Goal: Task Accomplishment & Management: Complete application form

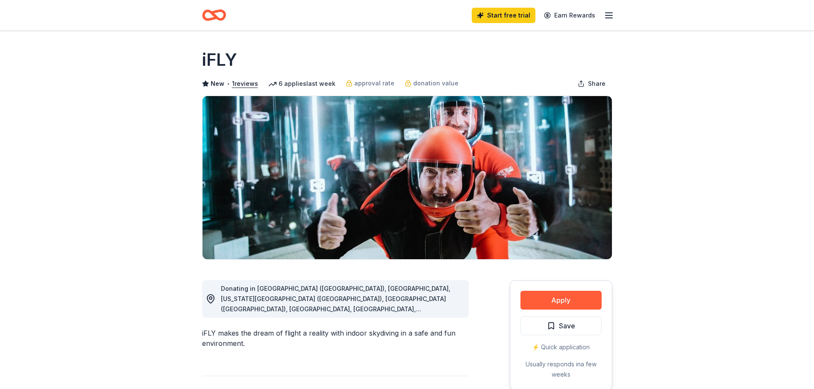
click at [432, 311] on span "Donating in Phoenix (AZ), CA, Colorado Springs (CO), Denver (CO), DC, FL, Atlan…" at bounding box center [337, 355] width 233 height 141
click at [555, 299] on button "Apply" at bounding box center [560, 300] width 81 height 19
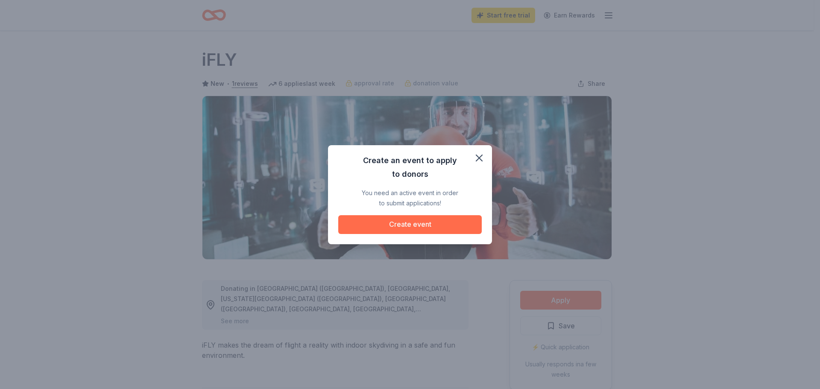
click at [406, 226] on button "Create event" at bounding box center [410, 224] width 144 height 19
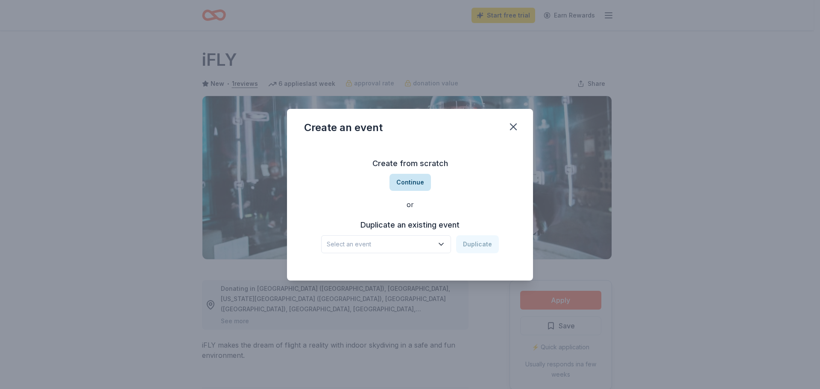
click at [408, 184] on button "Continue" at bounding box center [410, 182] width 41 height 17
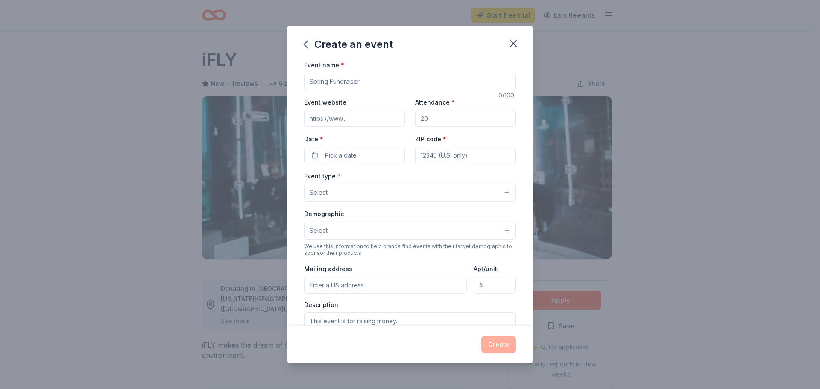
click at [343, 77] on input "Event name *" at bounding box center [410, 81] width 212 height 17
type input "St. Ma"
click at [513, 45] on icon "button" at bounding box center [514, 44] width 6 height 6
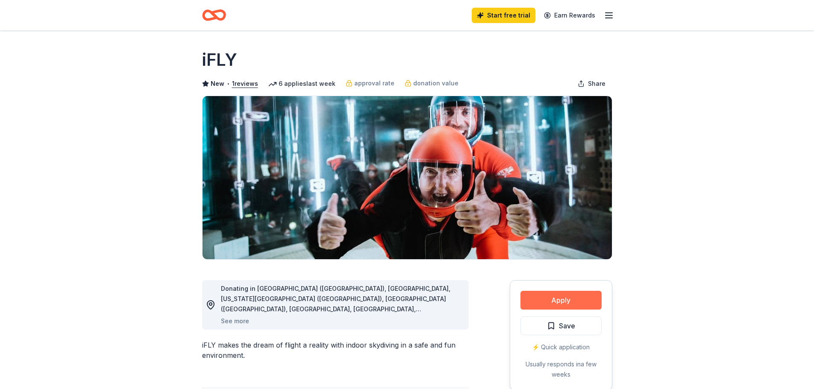
click at [553, 302] on button "Apply" at bounding box center [560, 300] width 81 height 19
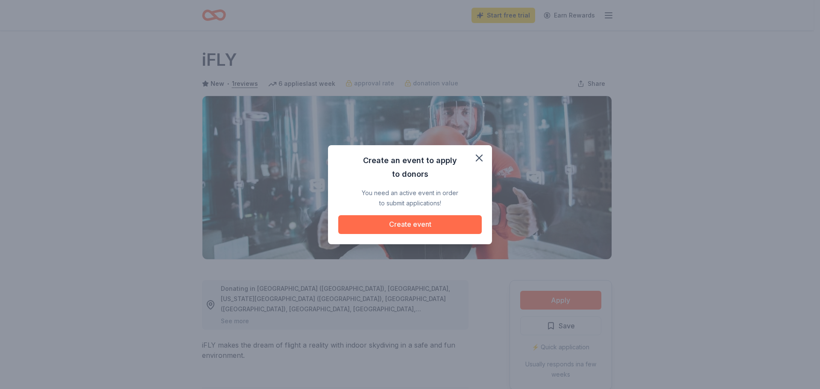
click at [377, 228] on button "Create event" at bounding box center [410, 224] width 144 height 19
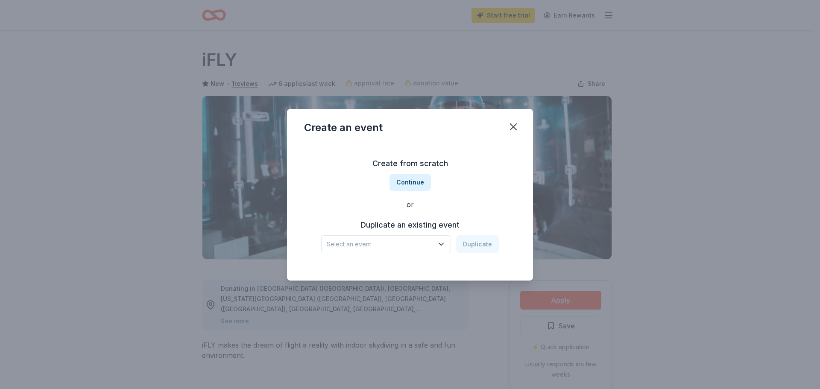
click at [417, 238] on button "Select an event" at bounding box center [386, 244] width 130 height 18
click at [415, 266] on div "'Ohana Means Family - 30th Anniversary Gala" at bounding box center [387, 267] width 114 height 10
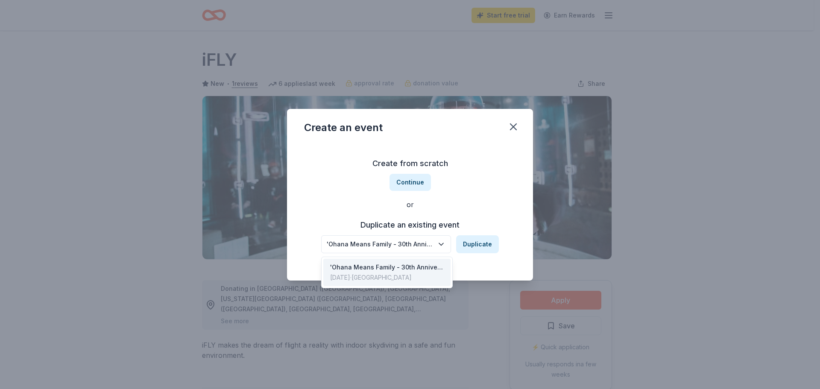
click at [442, 243] on icon "button" at bounding box center [441, 244] width 9 height 9
click at [414, 186] on div "Create from scratch Continue or Duplicate an existing event 'Ohana Means Family…" at bounding box center [410, 205] width 212 height 124
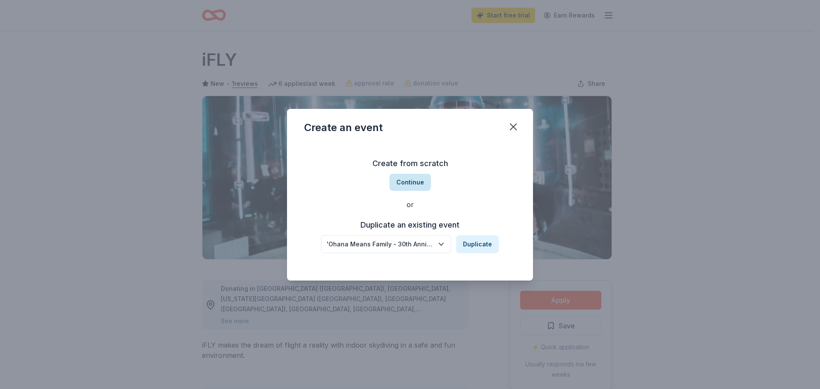
click at [409, 179] on button "Continue" at bounding box center [410, 182] width 41 height 17
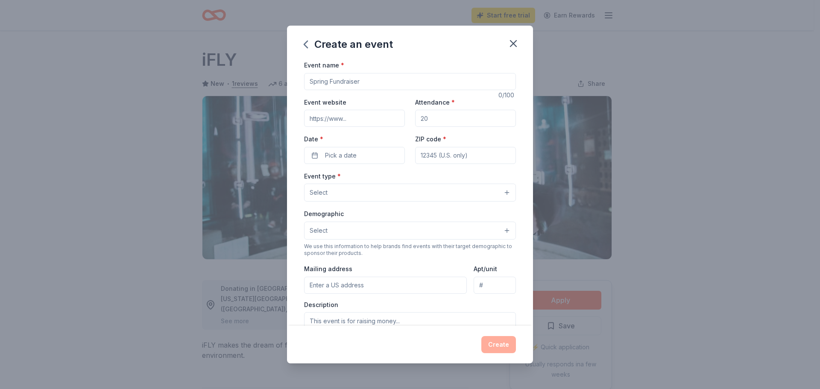
click at [365, 88] on input "Event name *" at bounding box center [410, 81] width 212 height 17
type input "St. [PERSON_NAME] School Gala: A Night in [GEOGRAPHIC_DATA]"
click at [346, 118] on input "Event website" at bounding box center [354, 118] width 101 height 17
drag, startPoint x: 427, startPoint y: 114, endPoint x: 415, endPoint y: 117, distance: 12.4
click at [415, 117] on input "Attendance *" at bounding box center [465, 118] width 101 height 17
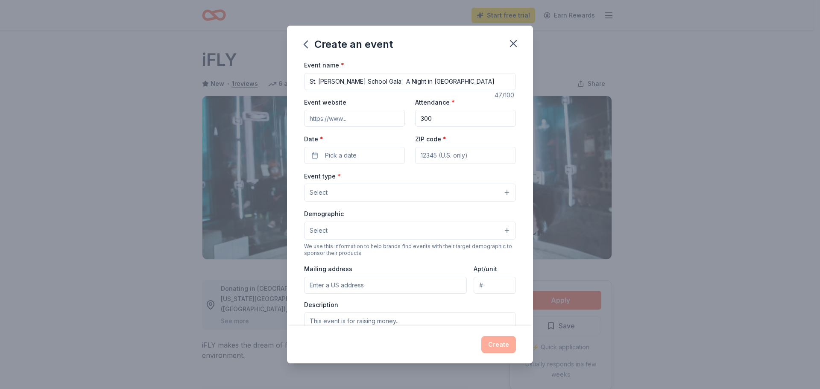
type input "300"
click at [367, 120] on input "Event website" at bounding box center [354, 118] width 101 height 17
paste input "https://smcssa.org/"
type input "https://smcssa.org/"
click at [336, 155] on span "Pick a date" at bounding box center [341, 155] width 32 height 10
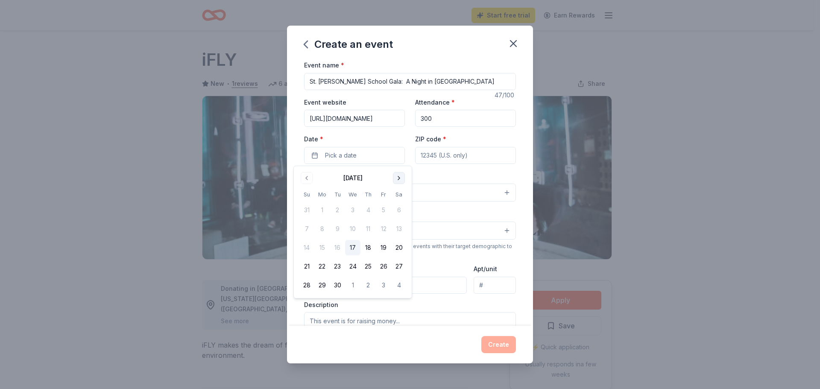
click at [400, 179] on button "Go to next month" at bounding box center [399, 178] width 12 height 12
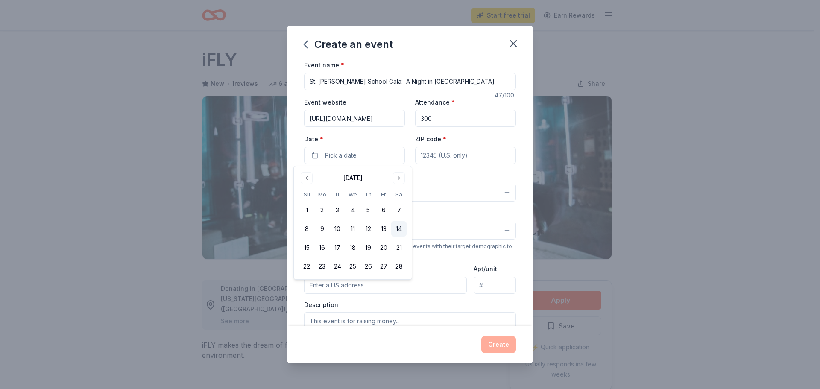
click at [396, 228] on button "14" at bounding box center [398, 228] width 15 height 15
click at [429, 159] on input "ZIP code *" at bounding box center [465, 155] width 101 height 17
type input "78230"
click at [391, 200] on button "Select" at bounding box center [410, 193] width 212 height 18
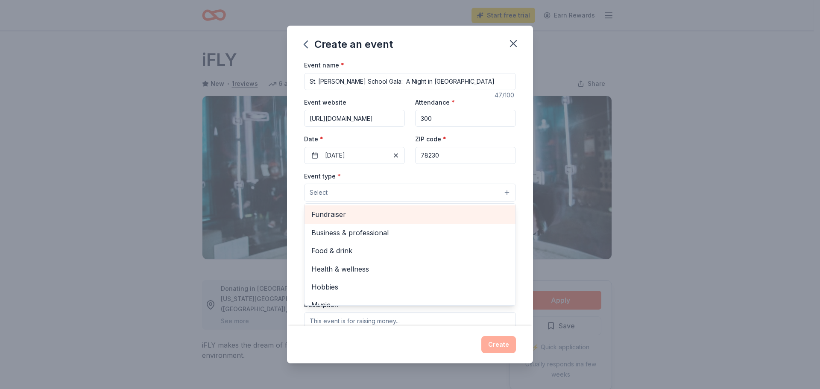
click at [386, 211] on span "Fundraiser" at bounding box center [409, 214] width 197 height 11
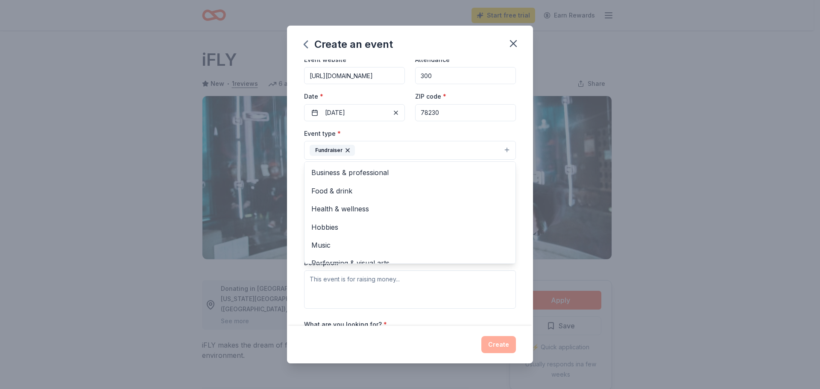
click at [523, 156] on div "Event name * St. Matthew School Gala: A Night in Old Havana 47 /100 Event websi…" at bounding box center [410, 193] width 246 height 266
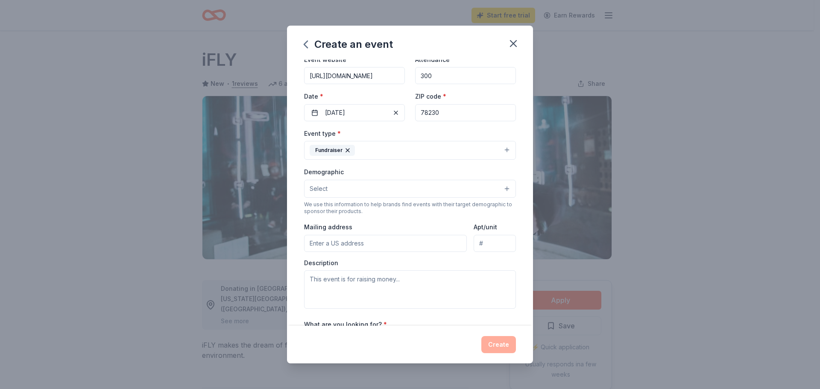
click at [493, 150] on button "Fundraiser" at bounding box center [410, 150] width 212 height 19
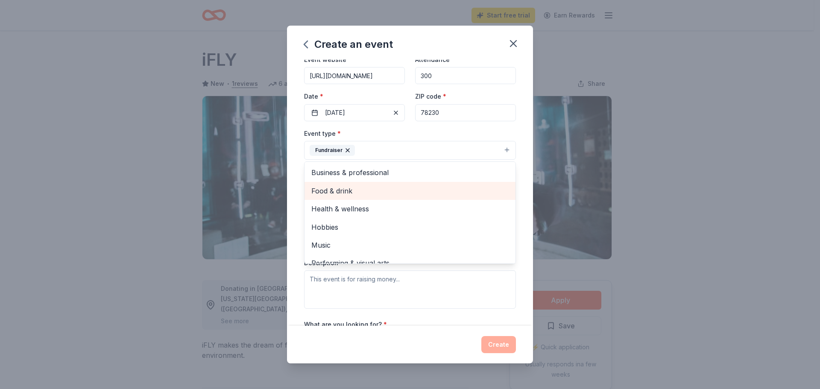
scroll to position [10, 0]
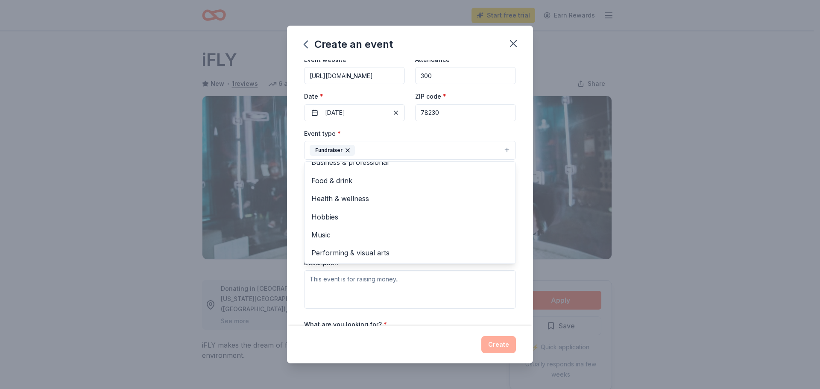
click at [517, 197] on div "Event name * St. Matthew School Gala: A Night in Old Havana 47 /100 Event websi…" at bounding box center [410, 193] width 246 height 266
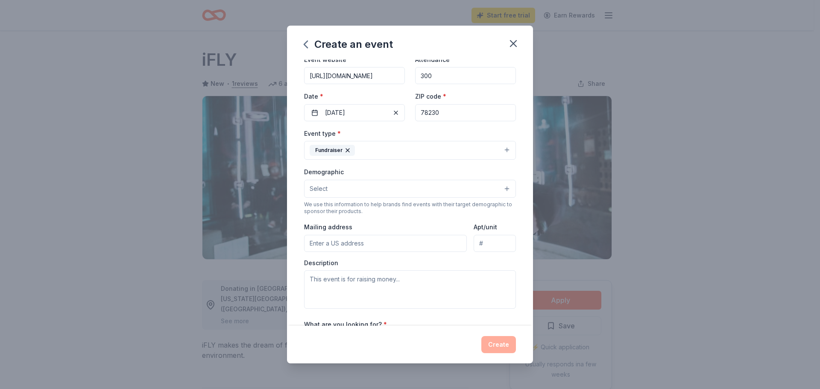
click at [474, 191] on button "Select" at bounding box center [410, 189] width 212 height 18
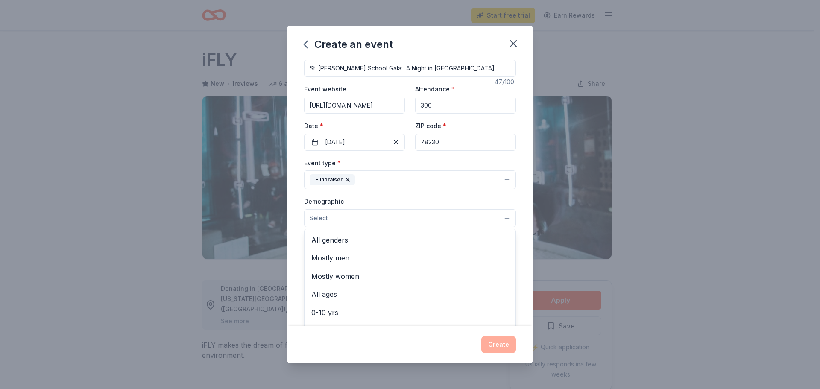
scroll to position [0, 0]
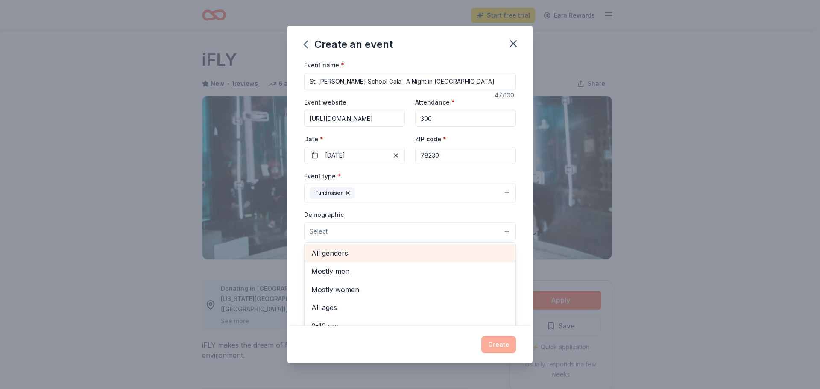
click at [341, 255] on span "All genders" at bounding box center [409, 253] width 197 height 11
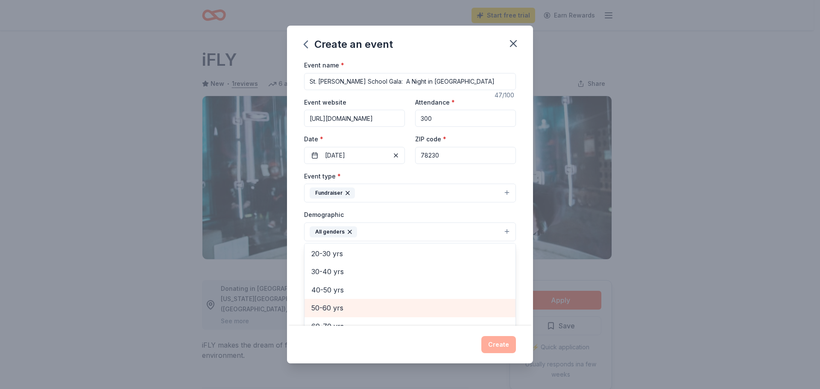
scroll to position [76, 0]
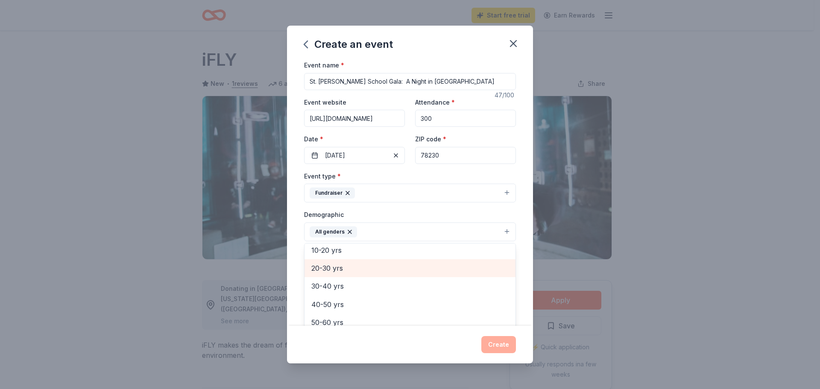
click at [346, 273] on span "20-30 yrs" at bounding box center [409, 268] width 197 height 11
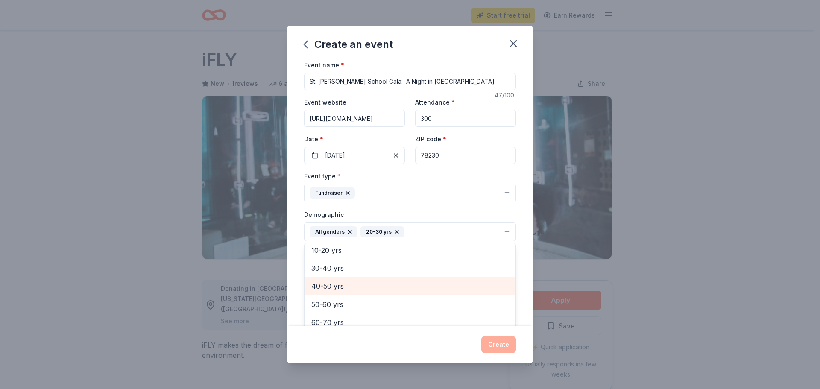
click at [359, 284] on span "40-50 yrs" at bounding box center [409, 286] width 197 height 11
click at [349, 288] on span "50-60 yrs" at bounding box center [409, 286] width 197 height 11
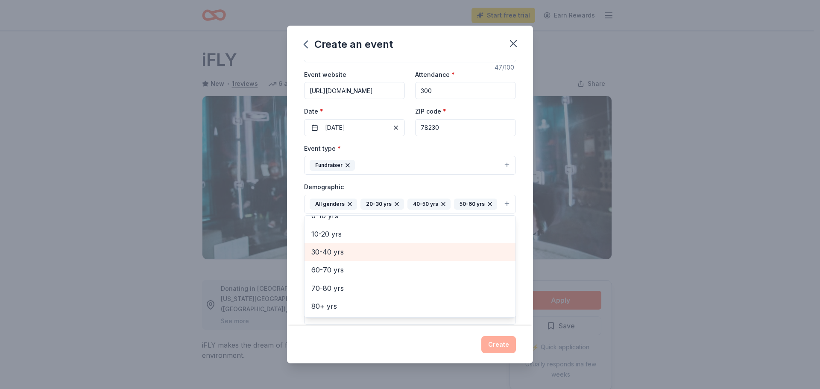
scroll to position [43, 0]
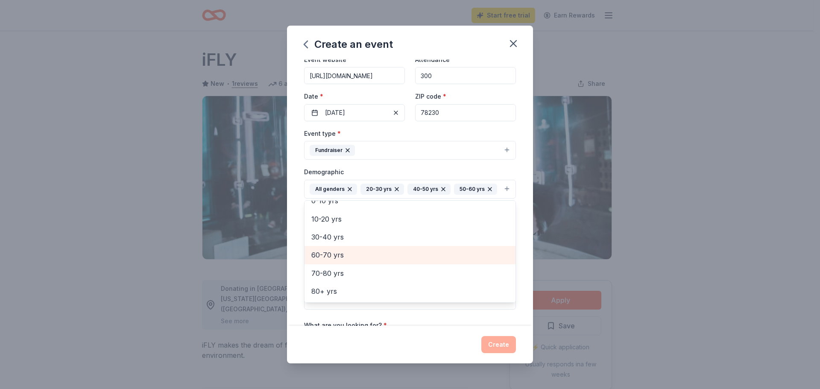
click at [328, 261] on span "60-70 yrs" at bounding box center [409, 255] width 197 height 11
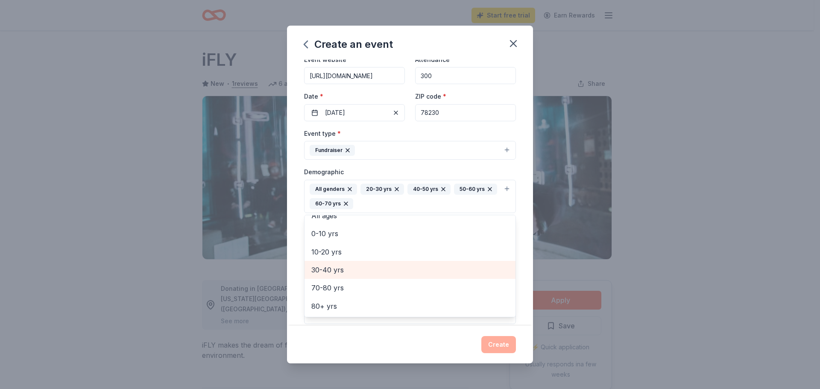
scroll to position [47, 0]
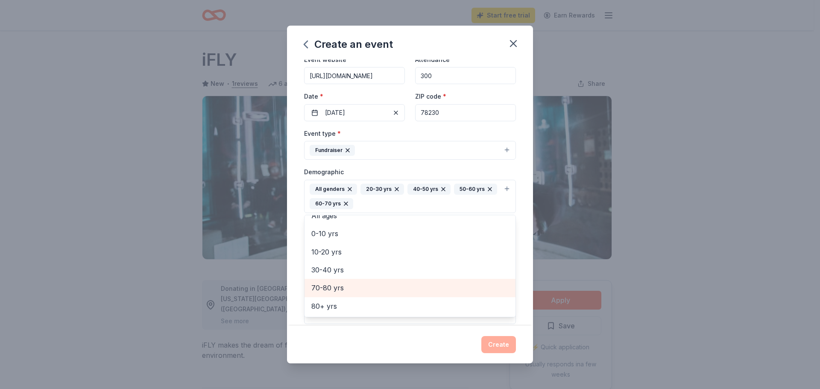
click at [380, 291] on span "70-80 yrs" at bounding box center [409, 287] width 197 height 11
click at [395, 204] on icon "button" at bounding box center [392, 203] width 3 height 3
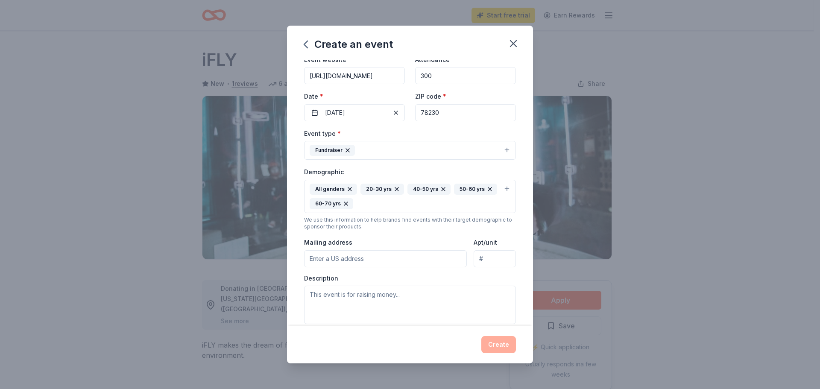
click at [386, 151] on button "Fundraiser" at bounding box center [410, 150] width 212 height 19
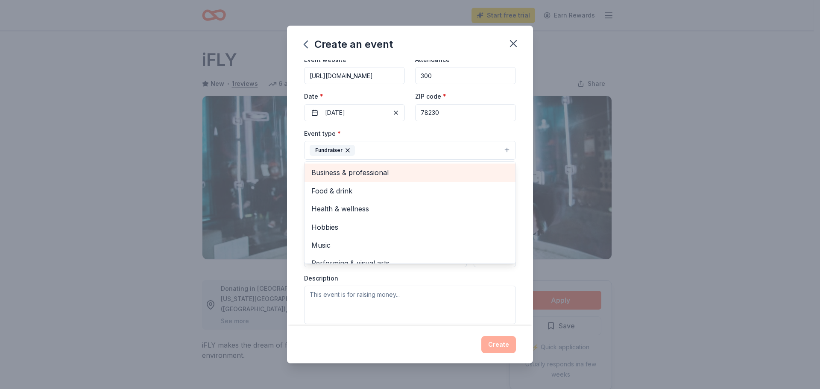
click at [373, 178] on span "Business & professional" at bounding box center [409, 172] width 197 height 11
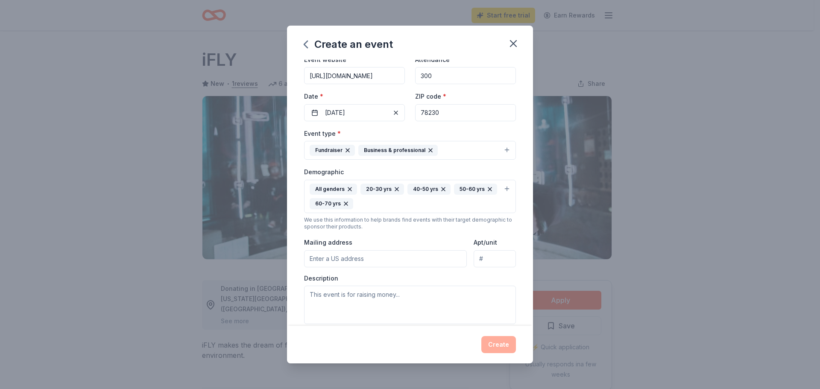
click at [462, 148] on button "Fundraiser Business & professional" at bounding box center [410, 150] width 212 height 19
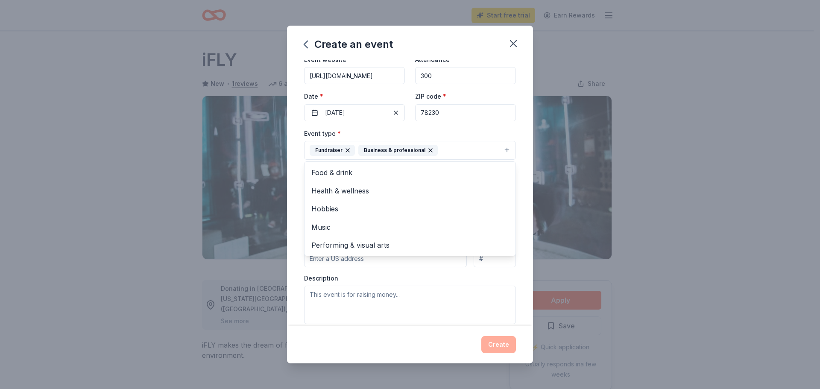
click at [444, 153] on button "Fundraiser Business & professional" at bounding box center [410, 150] width 212 height 19
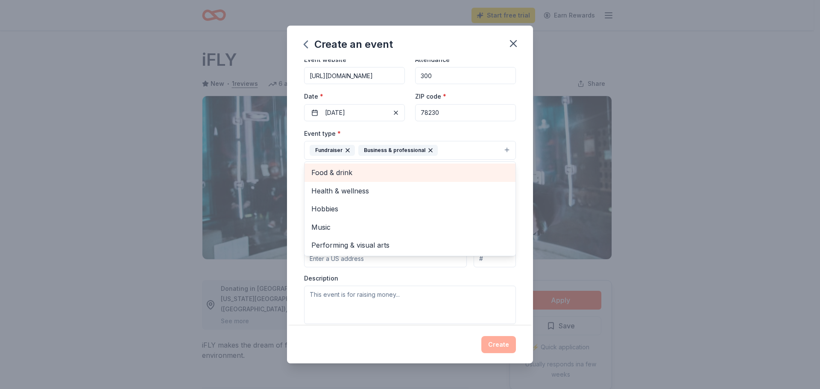
click at [334, 175] on span "Food & drink" at bounding box center [409, 172] width 197 height 11
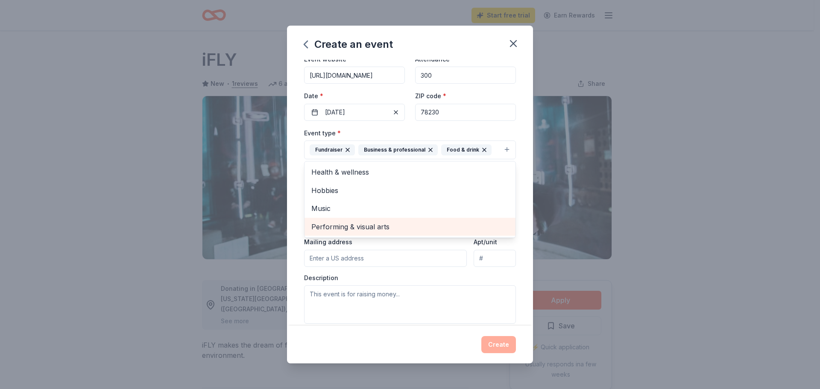
scroll to position [43, 0]
click at [456, 302] on div "Event type * Fundraiser Business & professional Food & drink Health & wellness …" at bounding box center [410, 226] width 212 height 196
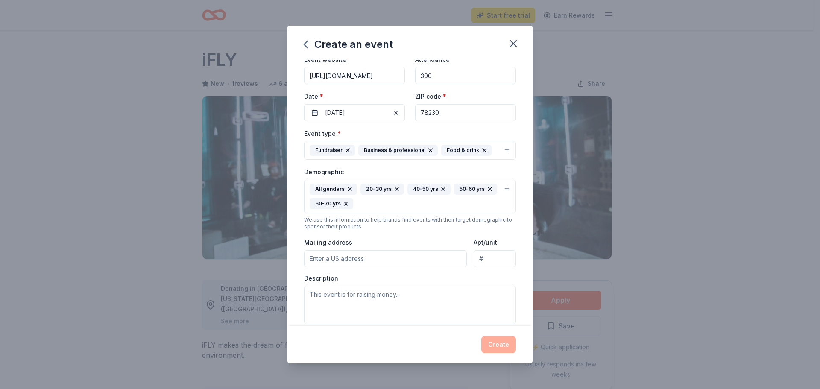
click at [332, 259] on input "Mailing address" at bounding box center [385, 258] width 163 height 17
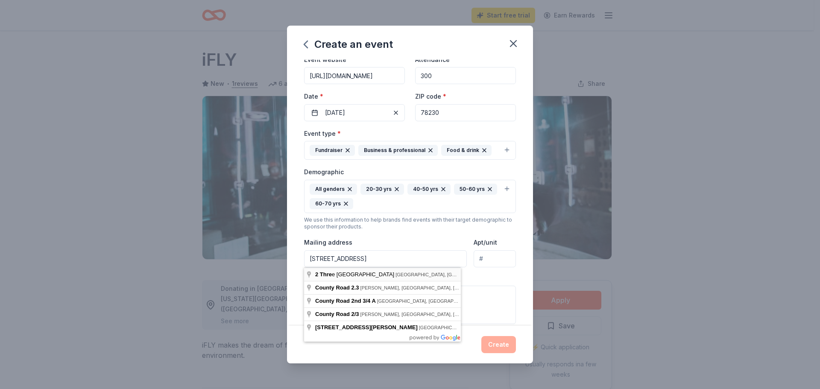
type input "2 Three Lakes Drive, San Antonio, TX, 78248"
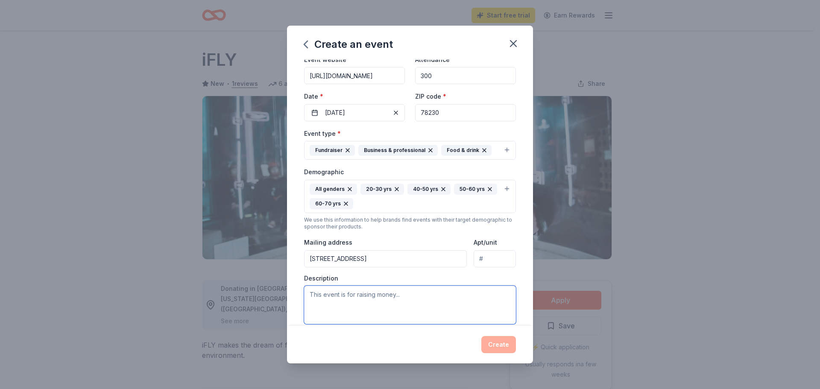
click at [332, 297] on textarea at bounding box center [410, 305] width 212 height 38
click at [354, 297] on textarea at bounding box center [410, 305] width 212 height 38
paste textarea "On behalf of the St. Matthew Catholic School Parent Teacher Club (PTC), we are …"
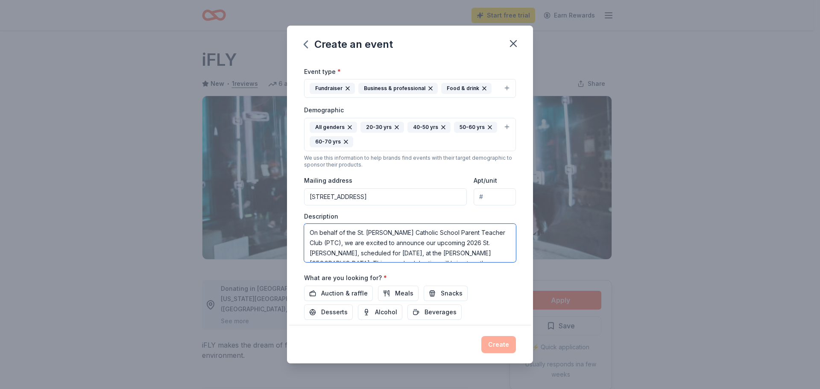
scroll to position [159, 0]
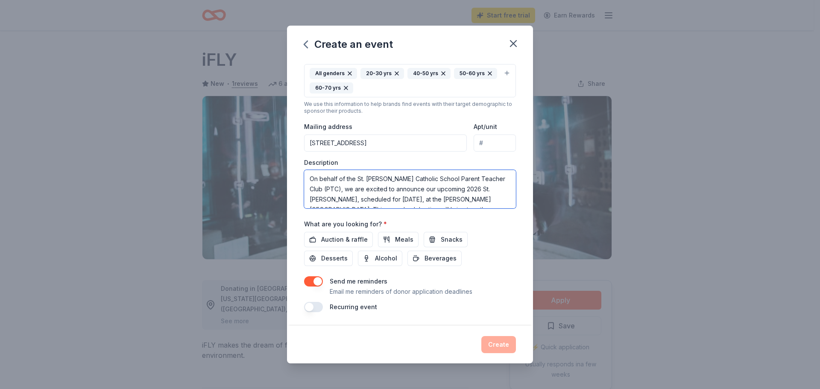
click at [313, 181] on textarea "On behalf of the St. Matthew Catholic School Parent Teacher Club (PTC), we are …" at bounding box center [410, 189] width 212 height 38
click at [358, 200] on textarea "On behalf of the St. Matthew Catholic School Parent Teacher Club (PTC), we are …" at bounding box center [410, 189] width 212 height 38
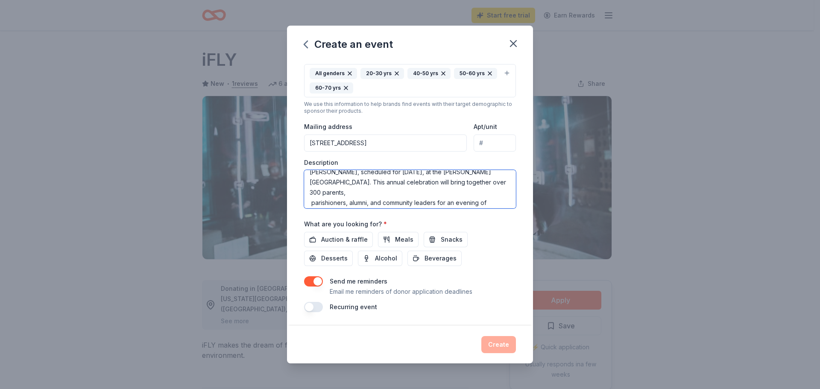
scroll to position [43, 0]
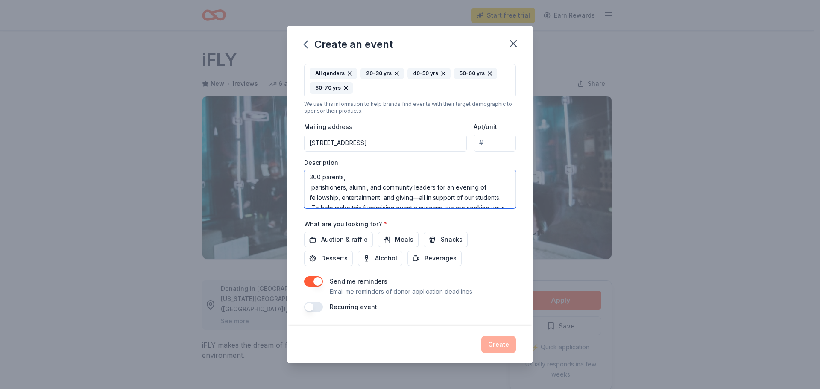
click at [359, 181] on textarea "On behalf of the St. Matthew Catholic School Parent Teacher Club (PTC), we are …" at bounding box center [410, 189] width 212 height 38
click at [313, 191] on textarea "On behalf of the St. Matthew Catholic School Parent Teacher Club (PTC), we are …" at bounding box center [410, 189] width 212 height 38
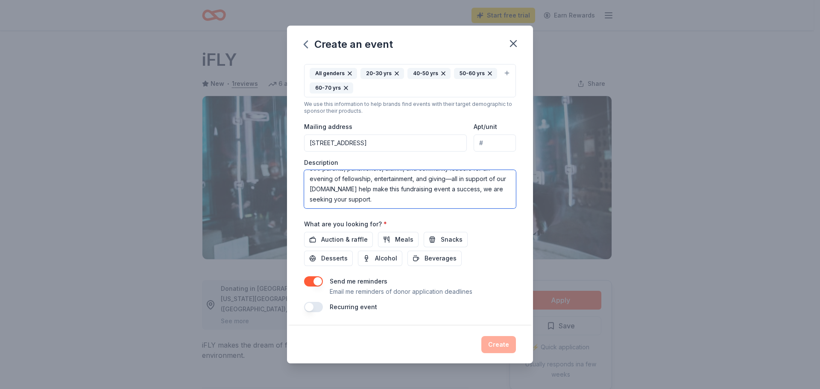
scroll to position [51, 0]
type textarea "On behalf of the St. Matthew Catholic School Parent Teacher Club (PTC), we are …"
click at [349, 238] on span "Auction & raffle" at bounding box center [344, 240] width 47 height 10
click at [509, 344] on button "Create" at bounding box center [499, 344] width 35 height 17
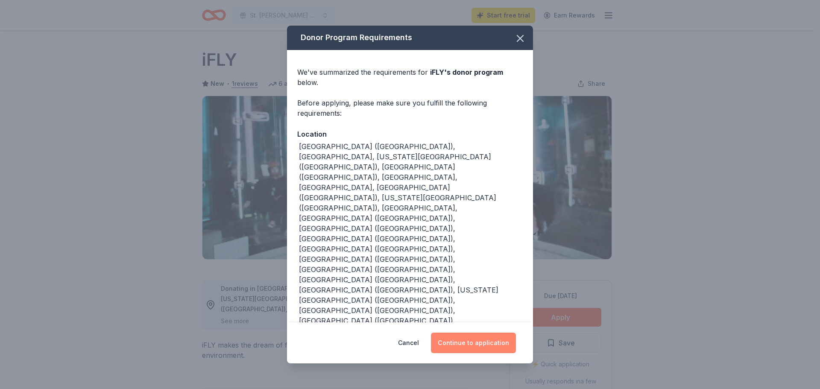
click at [484, 333] on button "Continue to application" at bounding box center [473, 343] width 85 height 21
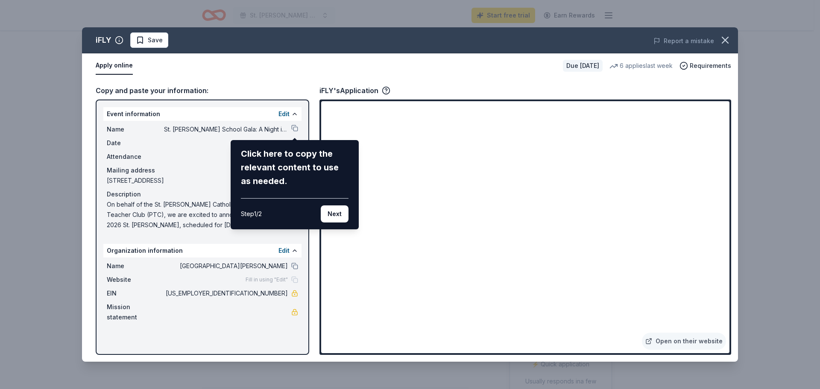
click at [293, 127] on div "iFLY Save Report a mistake Apply online Due in 120 days 6 applies last week Req…" at bounding box center [410, 194] width 656 height 335
click at [296, 128] on div "iFLY Save Report a mistake Apply online Due in 120 days 6 applies last week Req…" at bounding box center [410, 194] width 656 height 335
click at [330, 214] on button "Next" at bounding box center [335, 214] width 28 height 17
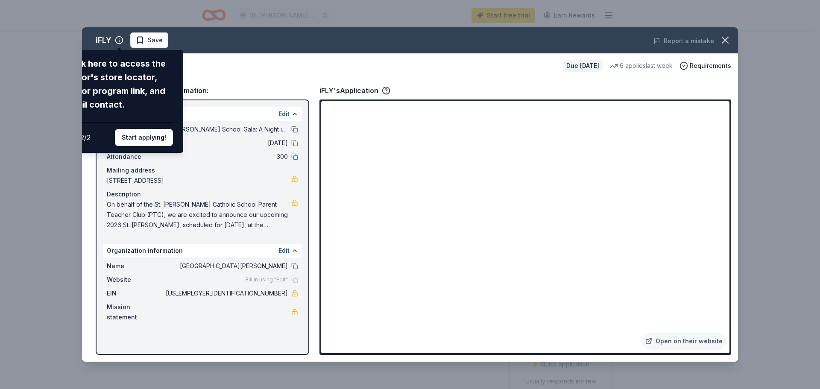
drag, startPoint x: 167, startPoint y: 73, endPoint x: 219, endPoint y: 82, distance: 52.3
click at [219, 82] on div "iFLY Click here to access the donor's store locator, donor program link, and em…" at bounding box center [410, 194] width 656 height 335
click at [225, 75] on div "iFLY Click here to access the donor's store locator, donor program link, and em…" at bounding box center [410, 194] width 656 height 335
click at [156, 138] on button "Start applying!" at bounding box center [144, 137] width 58 height 17
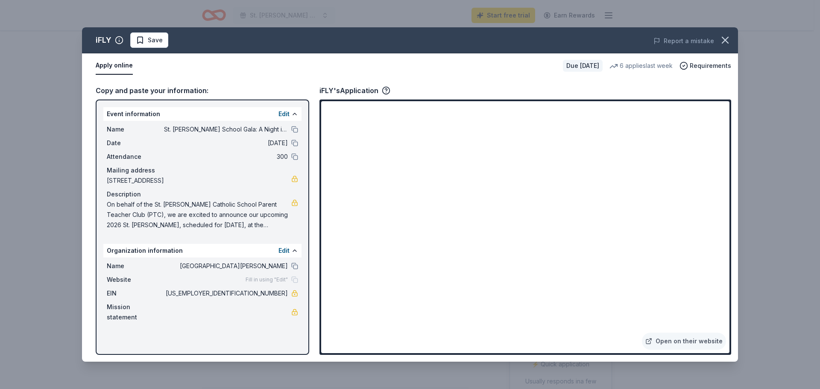
click at [295, 131] on div "iFLY Save Report a mistake Apply online Due in 120 days 6 applies last week Req…" at bounding box center [410, 194] width 656 height 335
click at [123, 65] on button "Apply online" at bounding box center [114, 66] width 37 height 18
click at [295, 280] on div "Fill in using "Edit"" at bounding box center [272, 279] width 53 height 7
click at [271, 278] on span "Fill in using "Edit"" at bounding box center [267, 279] width 42 height 7
click at [282, 252] on button "Edit" at bounding box center [284, 251] width 11 height 10
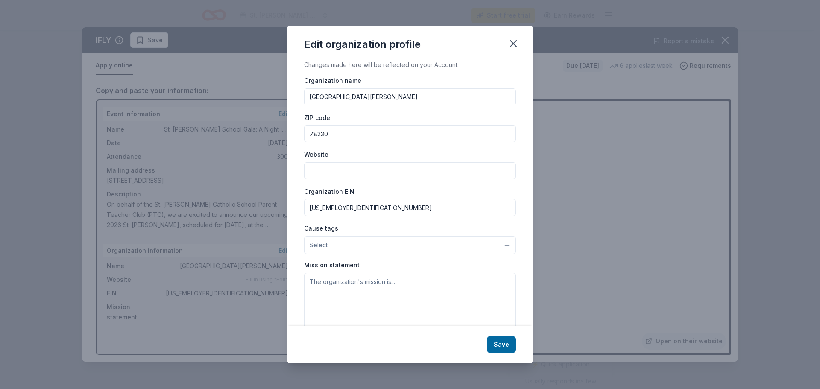
click at [324, 169] on input "Website" at bounding box center [410, 170] width 212 height 17
click at [317, 171] on input "Website" at bounding box center [410, 170] width 212 height 17
paste input "On behalf of the St. Matthew Catholic School Parent Teacher Club (PTC), we are …"
type input "On behalf of the St. Matthew Catholic School Parent Teacher Club (PTC), we are …"
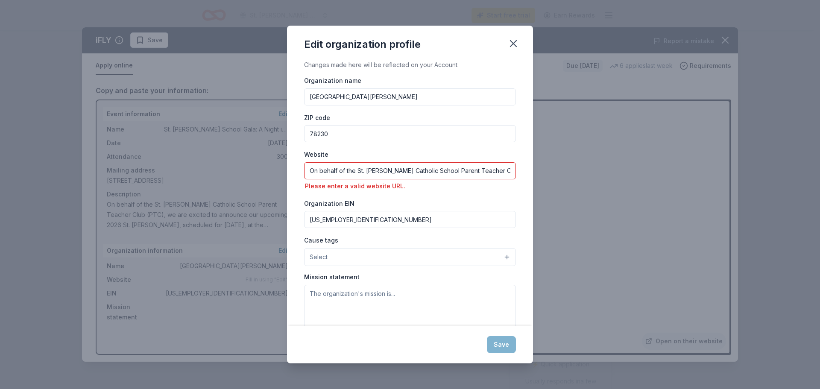
drag, startPoint x: 504, startPoint y: 170, endPoint x: 226, endPoint y: 162, distance: 277.8
click at [267, 171] on div "Edit organization profile Changes made here will be reflected on your Account. …" at bounding box center [410, 194] width 820 height 389
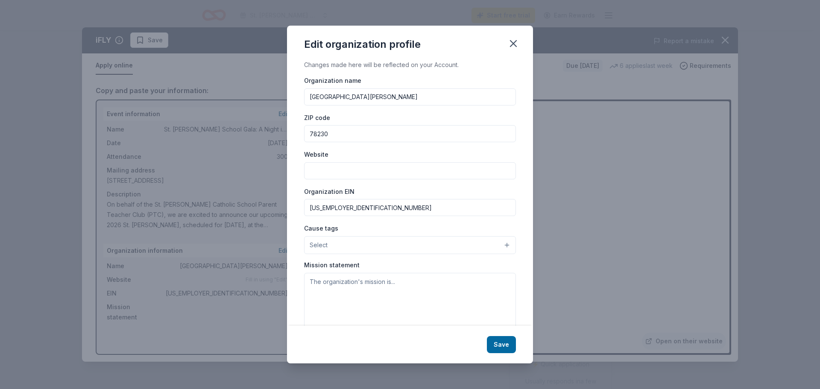
click at [325, 174] on input "Website" at bounding box center [410, 170] width 212 height 17
paste input "https://smcssa.org/"
type input "https://smcssa.org/"
click at [358, 245] on button "Select" at bounding box center [410, 245] width 212 height 18
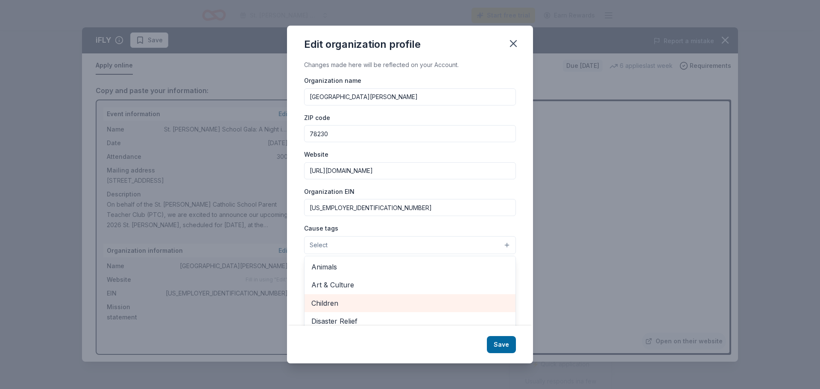
click at [362, 302] on span "Children" at bounding box center [409, 303] width 197 height 11
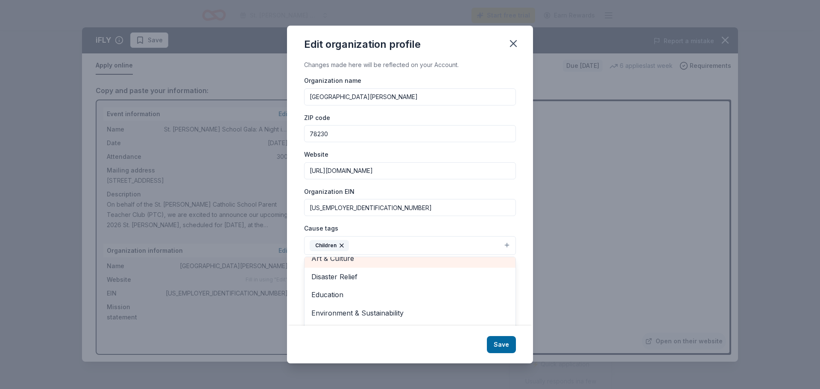
scroll to position [43, 0]
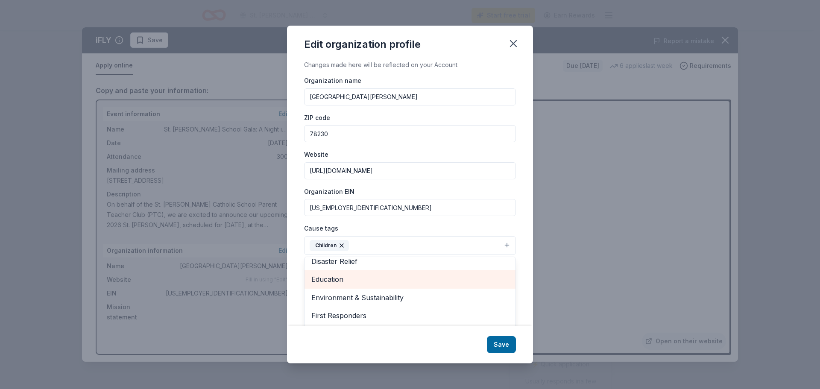
click at [363, 284] on span "Education" at bounding box center [409, 279] width 197 height 11
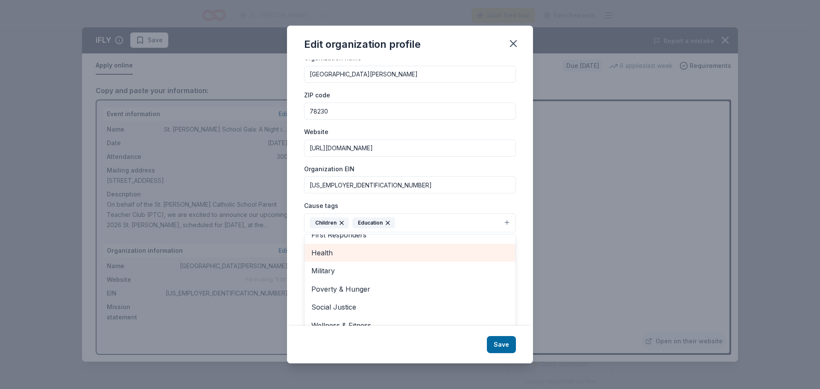
scroll to position [33, 0]
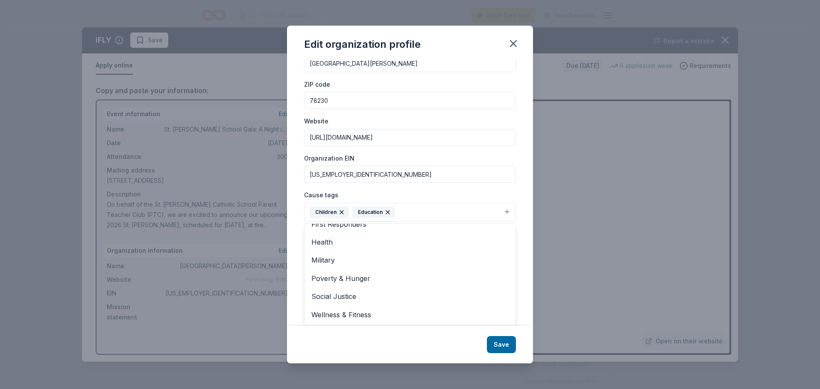
click at [503, 344] on div "Edit organization profile Changes made here will be reflected on your Account. …" at bounding box center [410, 195] width 246 height 338
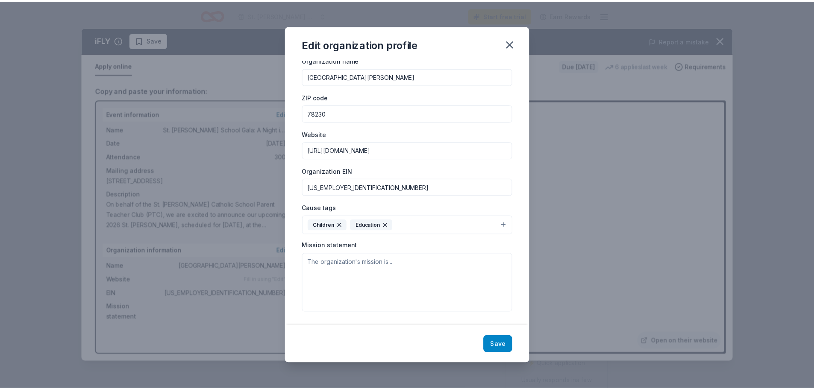
scroll to position [21, 0]
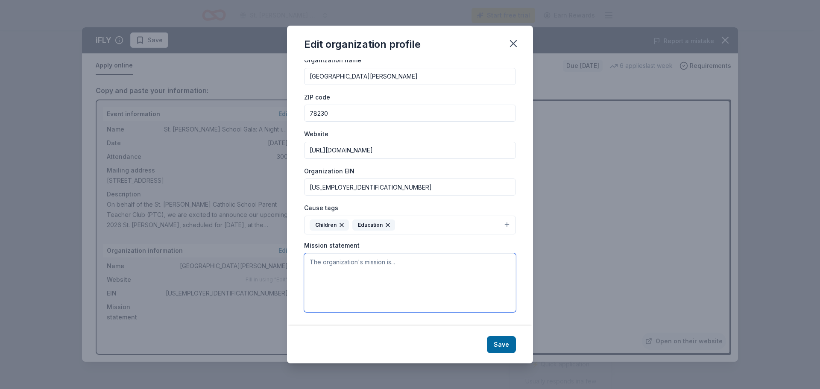
click at [317, 267] on textarea at bounding box center [410, 282] width 212 height 59
click at [333, 267] on textarea at bounding box center [410, 282] width 212 height 59
paste textarea "St. Matthew Catholic School is dedicated to the mission of educating a strong, …"
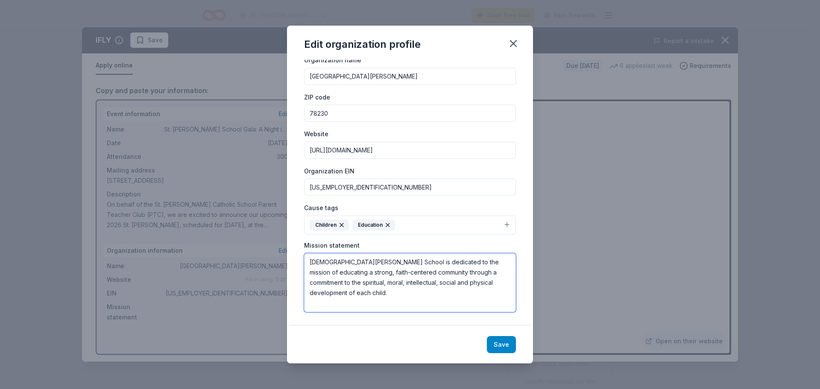
type textarea "St. Matthew Catholic School is dedicated to the mission of educating a strong, …"
click at [503, 347] on button "Save" at bounding box center [501, 344] width 29 height 17
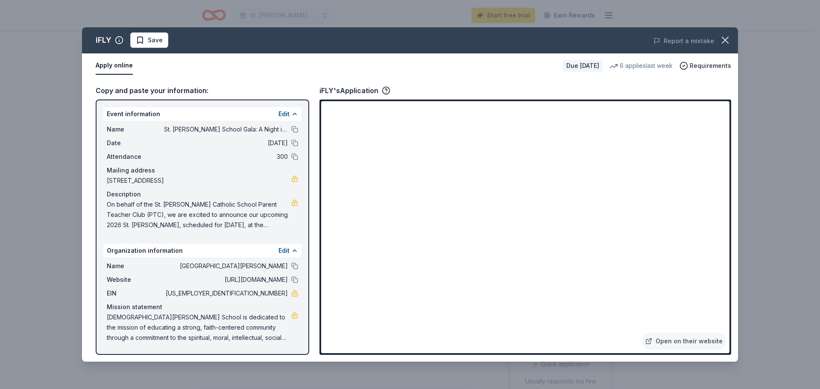
click at [237, 179] on span "2 Three Lakes Drive, San Antonio, TX 78248" at bounding box center [199, 181] width 185 height 10
click at [233, 180] on span "2 Three Lakes Drive, San Antonio, TX 78248" at bounding box center [199, 181] width 185 height 10
click at [282, 113] on button "Edit" at bounding box center [284, 114] width 11 height 10
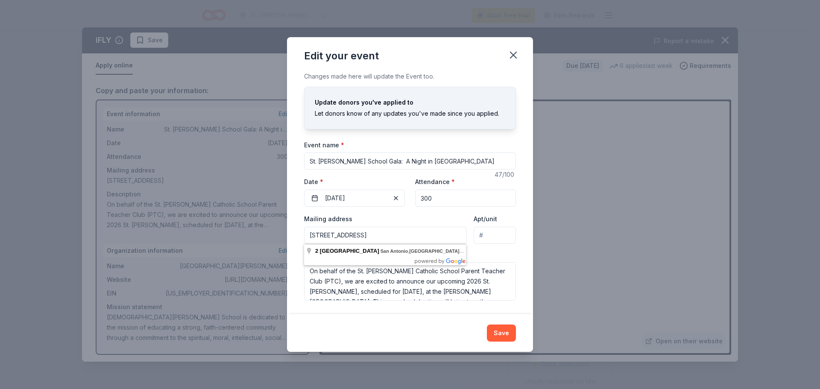
drag, startPoint x: 446, startPoint y: 234, endPoint x: 254, endPoint y: 232, distance: 192.3
click at [254, 232] on div "Edit your event Changes made here will update the Event too. Update donors you'…" at bounding box center [410, 194] width 820 height 389
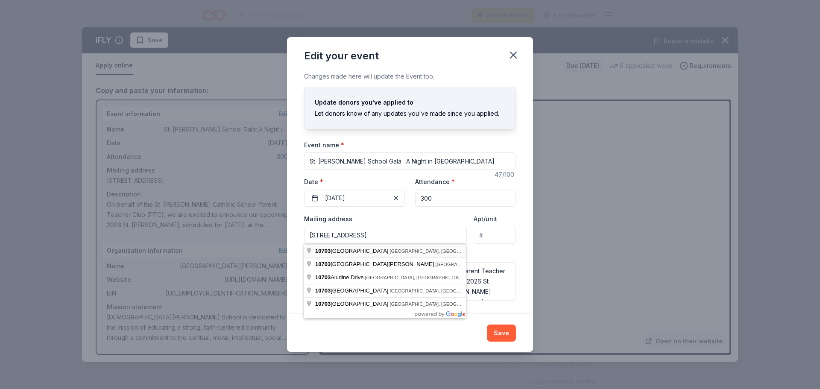
type input "10703 Wurzbach Road, San Antonio, TX, 78230"
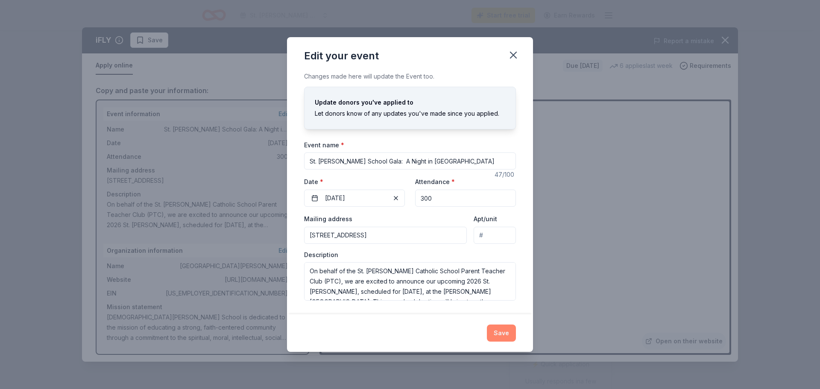
click at [505, 332] on button "Save" at bounding box center [501, 333] width 29 height 17
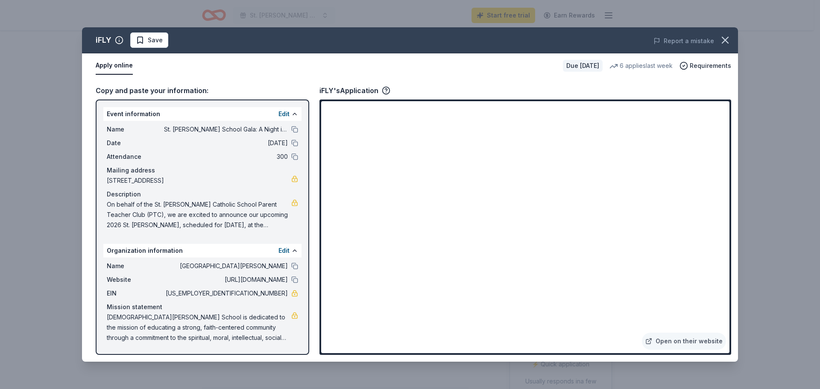
click at [111, 66] on button "Apply online" at bounding box center [114, 66] width 37 height 18
click at [729, 38] on icon "button" at bounding box center [725, 40] width 12 height 12
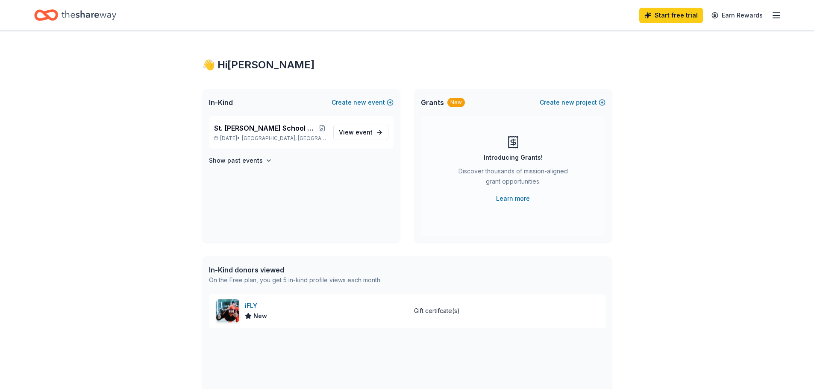
click at [772, 12] on icon "button" at bounding box center [776, 15] width 10 height 10
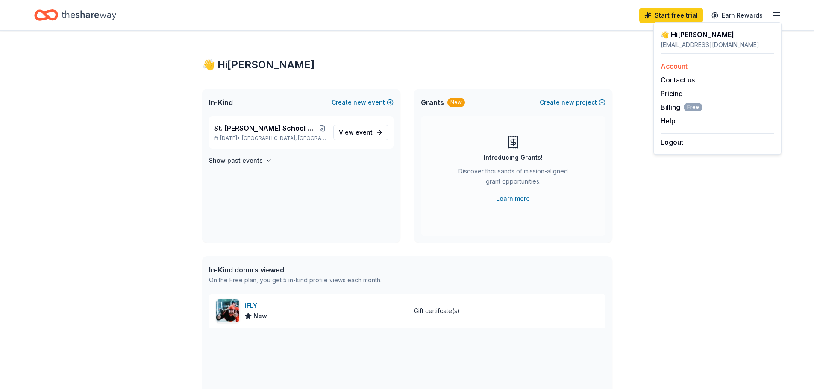
click at [682, 63] on link "Account" at bounding box center [674, 66] width 27 height 9
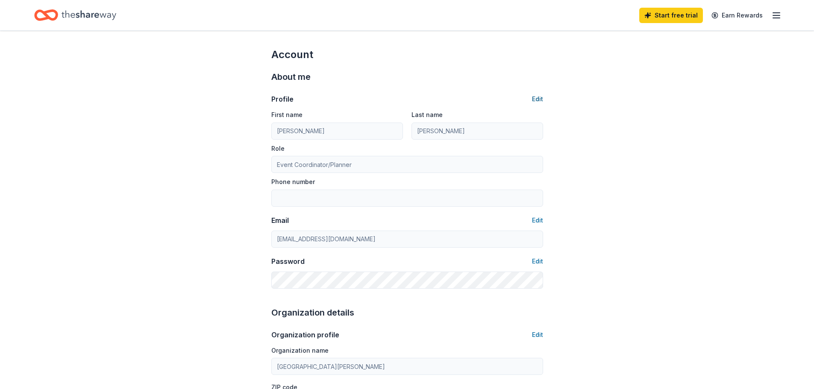
click at [540, 99] on button "Edit" at bounding box center [537, 99] width 11 height 10
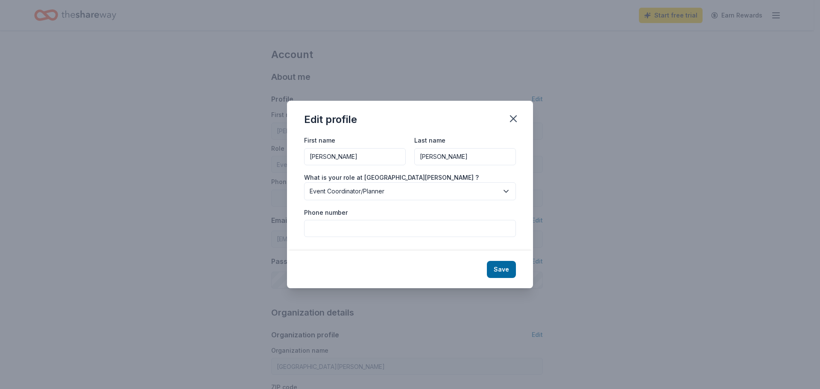
drag, startPoint x: 329, startPoint y: 162, endPoint x: 276, endPoint y: 162, distance: 53.0
click at [284, 164] on div "Edit profile First name Amy Last name Dowden What is your role at St. Matthew S…" at bounding box center [410, 194] width 820 height 389
type input "Laura"
type input "Castillo"
type input "210-685-0681"
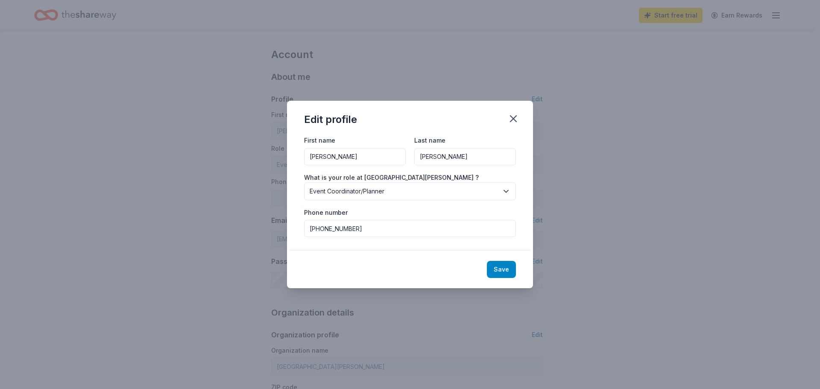
click at [515, 269] on button "Save" at bounding box center [501, 269] width 29 height 17
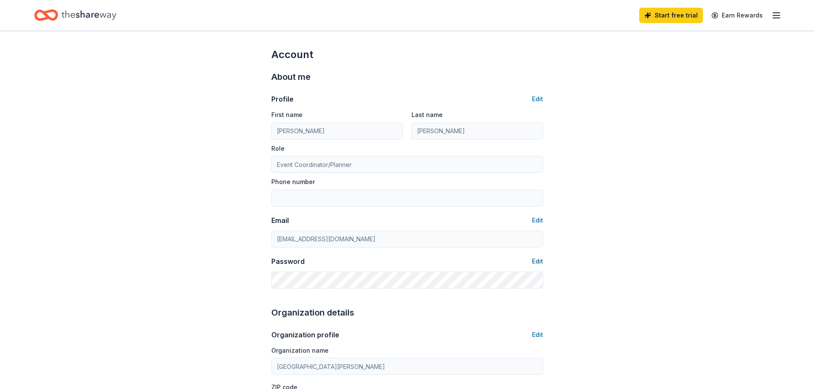
click at [538, 261] on button "Edit" at bounding box center [537, 261] width 11 height 10
type input "[PERSON_NAME]"
type input "Castillo"
type input "210-685-0681"
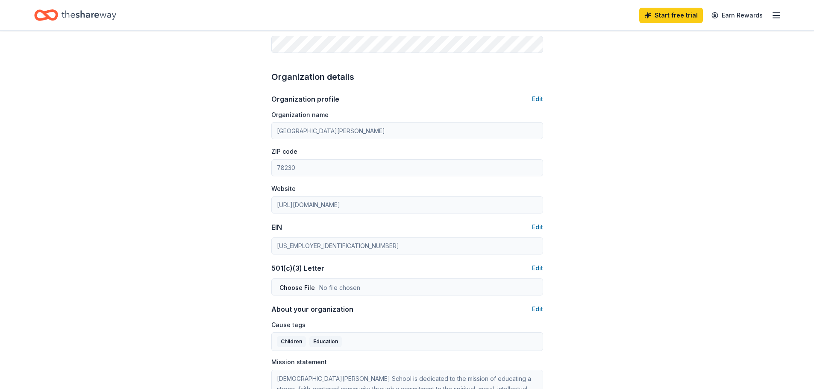
scroll to position [256, 0]
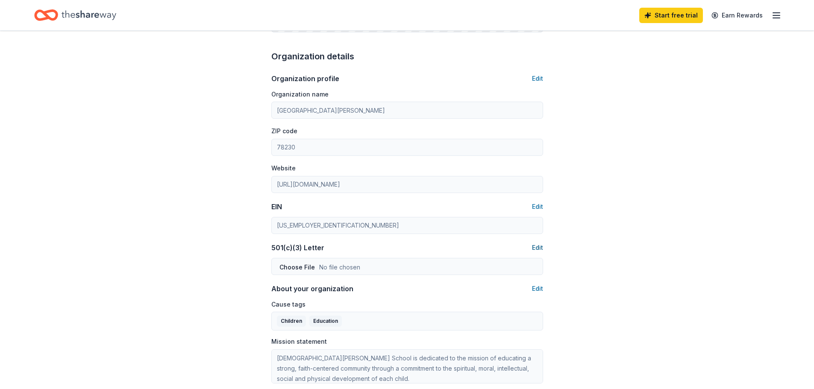
click at [537, 247] on button "Edit" at bounding box center [537, 248] width 11 height 10
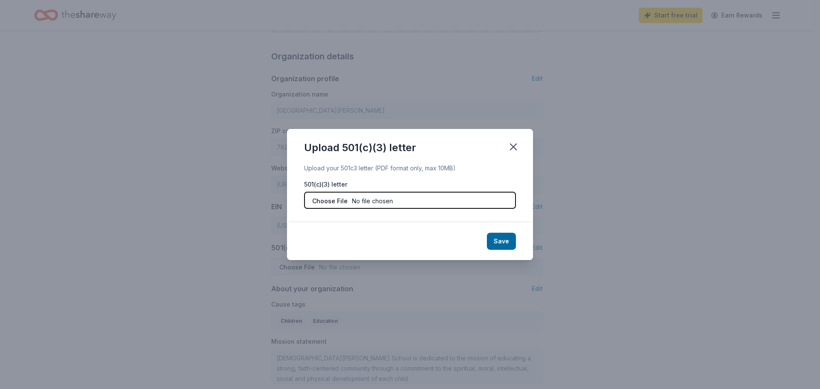
click at [391, 197] on input "file" at bounding box center [410, 200] width 212 height 17
type input "C:\fakepath\StMatt_Tax Exempt Form.pdf"
click at [508, 241] on button "Save" at bounding box center [501, 241] width 29 height 17
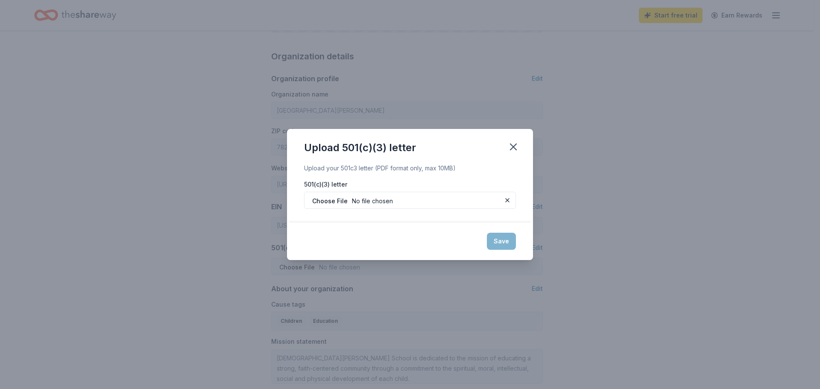
click at [506, 241] on div "Save" at bounding box center [410, 242] width 246 height 38
click at [427, 220] on div "Upload your 501c3 letter (PDF format only, max 10MB) 501(c)(3) letter" at bounding box center [410, 193] width 246 height 60
click at [517, 146] on icon "button" at bounding box center [514, 147] width 12 height 12
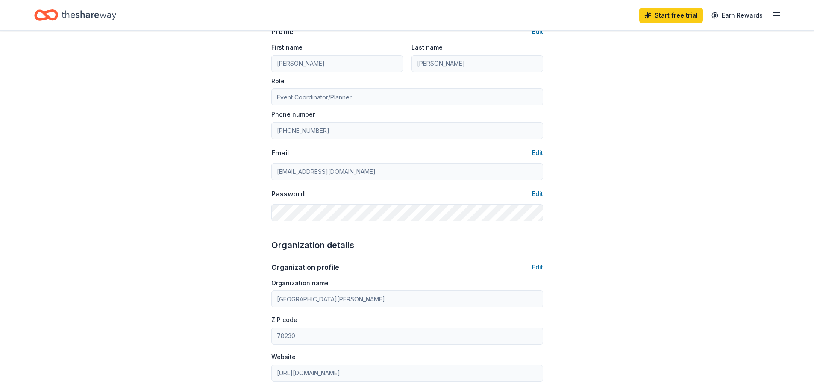
scroll to position [0, 0]
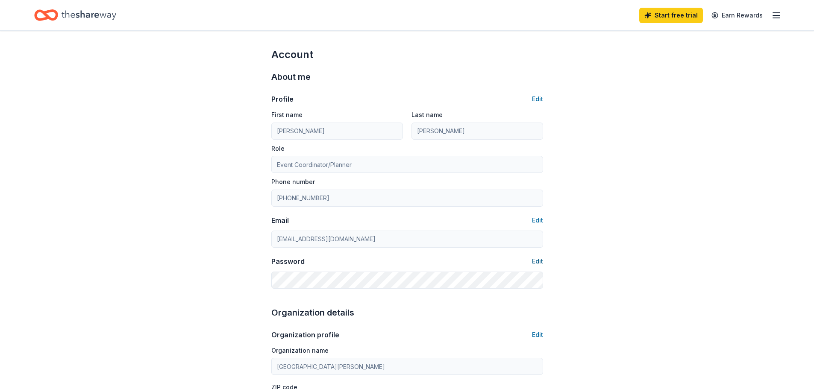
click at [540, 260] on button "Edit" at bounding box center [537, 261] width 11 height 10
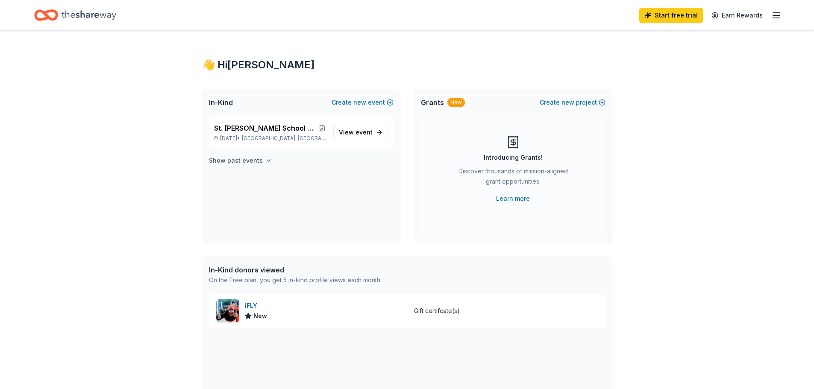
click at [234, 159] on h4 "Show past events" at bounding box center [236, 161] width 54 height 10
click at [349, 185] on span "View event" at bounding box center [356, 185] width 34 height 10
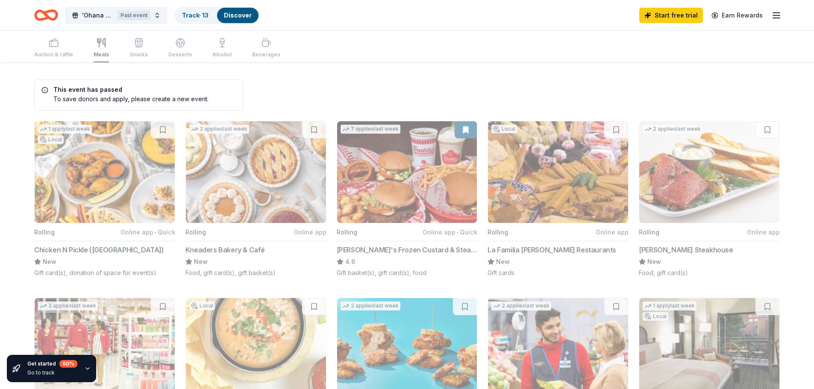
click at [49, 45] on div "Auction & raffle Meals Snacks Desserts Alcohol Beverages" at bounding box center [157, 48] width 246 height 28
click at [156, 14] on button "'Ohana Means Family - 30th Anniversary Gala Past event" at bounding box center [116, 15] width 103 height 17
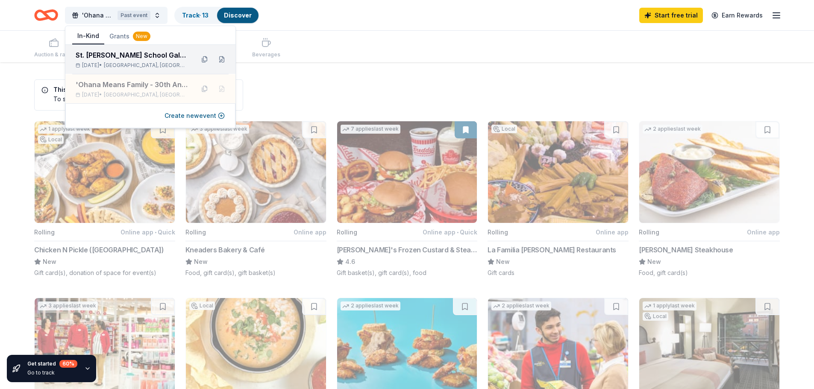
click at [150, 59] on div "St. [PERSON_NAME] School Gala: A Night in [GEOGRAPHIC_DATA]" at bounding box center [132, 55] width 112 height 10
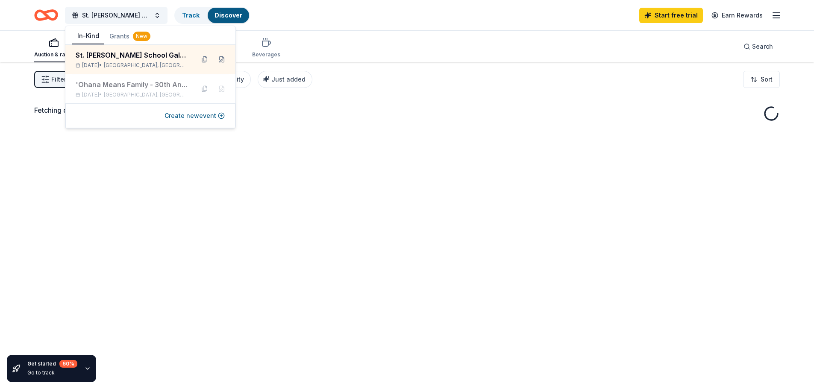
click at [408, 153] on div "Fetching donors, one moment..." at bounding box center [407, 256] width 814 height 389
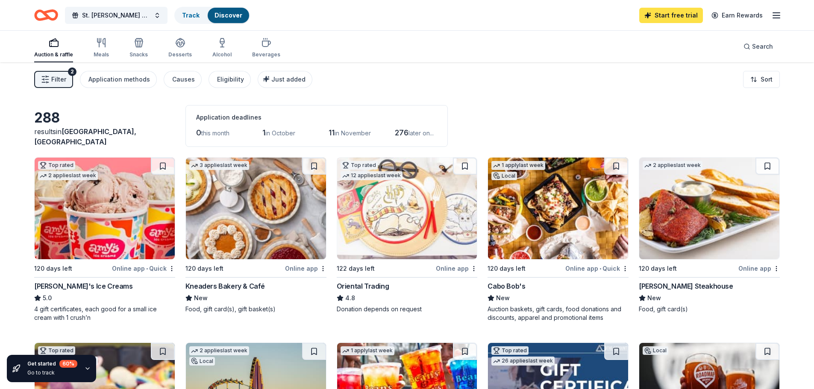
click at [689, 18] on link "Start free trial" at bounding box center [671, 15] width 64 height 15
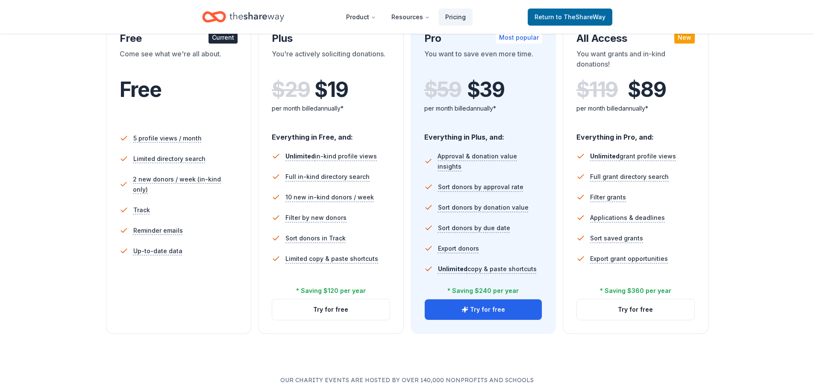
scroll to position [171, 0]
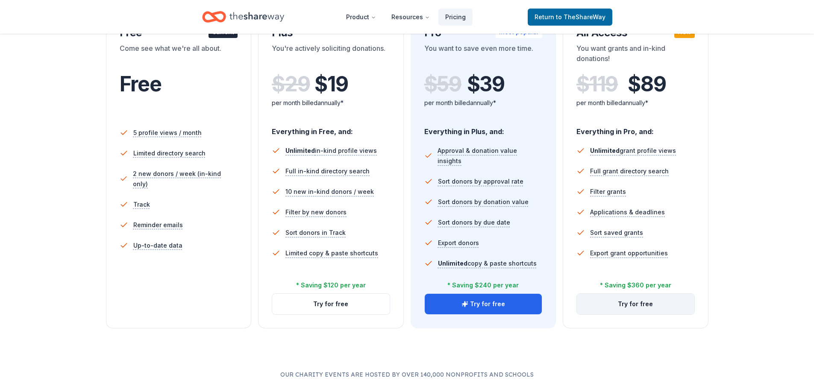
click at [643, 304] on button "Try for free" at bounding box center [635, 304] width 117 height 21
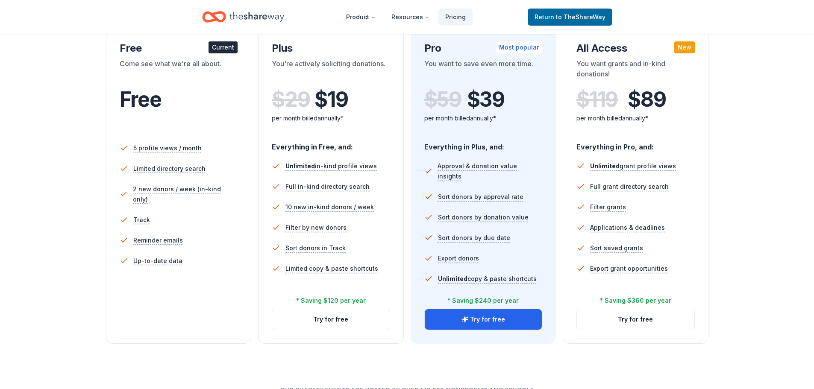
scroll to position [171, 0]
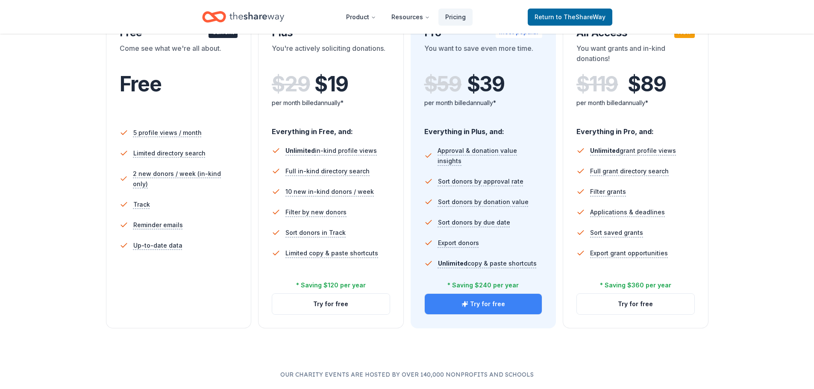
click at [458, 300] on button "Try for free" at bounding box center [483, 304] width 117 height 21
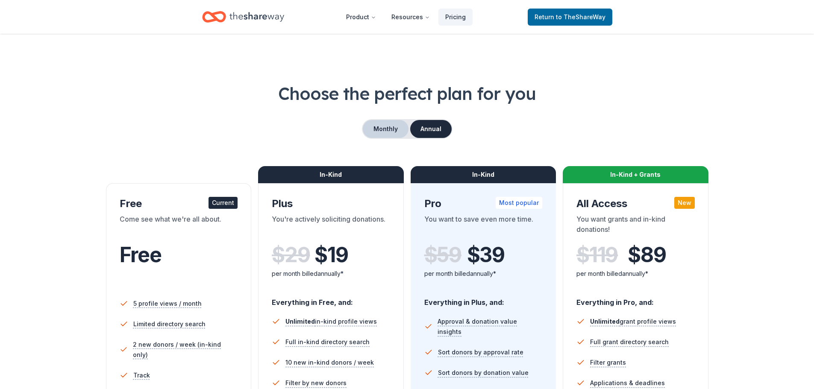
click at [387, 127] on button "Monthly" at bounding box center [386, 129] width 46 height 18
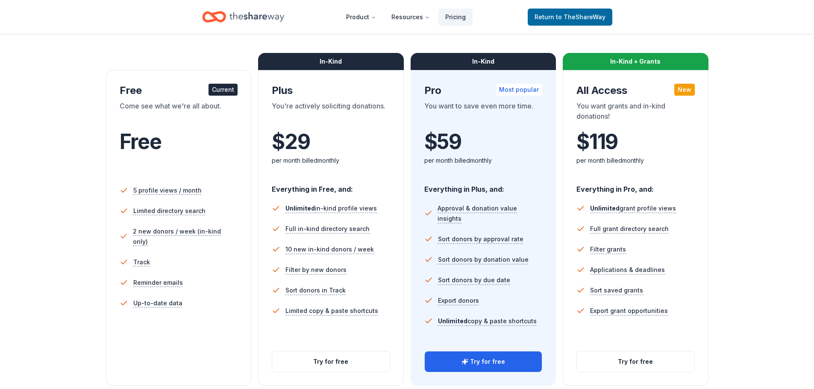
scroll to position [128, 0]
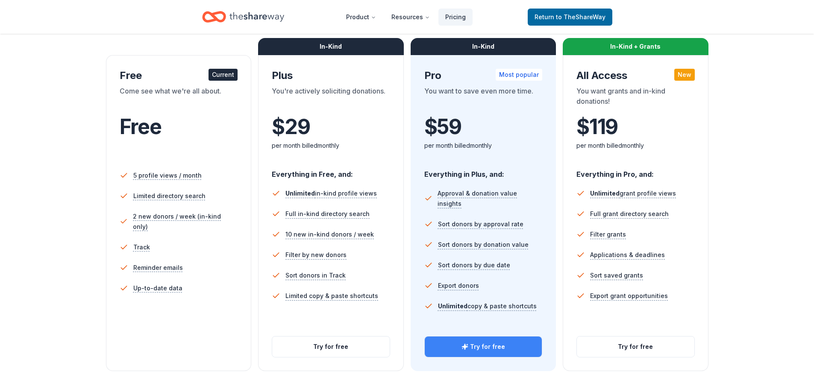
click at [506, 353] on button "Try for free" at bounding box center [483, 347] width 117 height 21
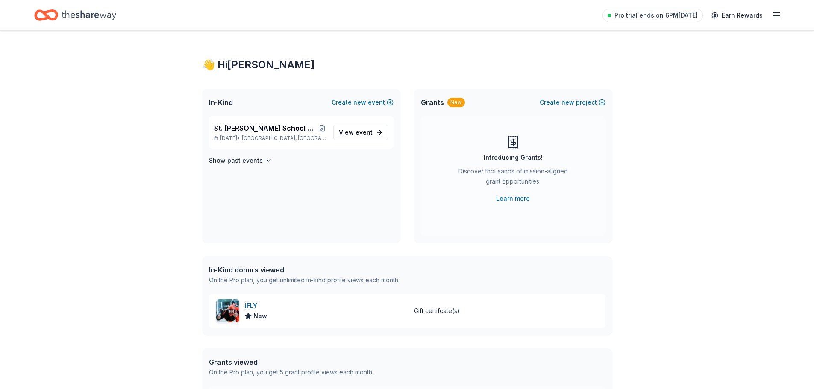
click at [89, 11] on icon "Home" at bounding box center [89, 15] width 55 height 18
click at [91, 17] on icon "Home" at bounding box center [89, 15] width 55 height 18
click at [767, 16] on link "Earn Rewards" at bounding box center [737, 15] width 62 height 15
click at [773, 16] on icon "button" at bounding box center [776, 15] width 10 height 10
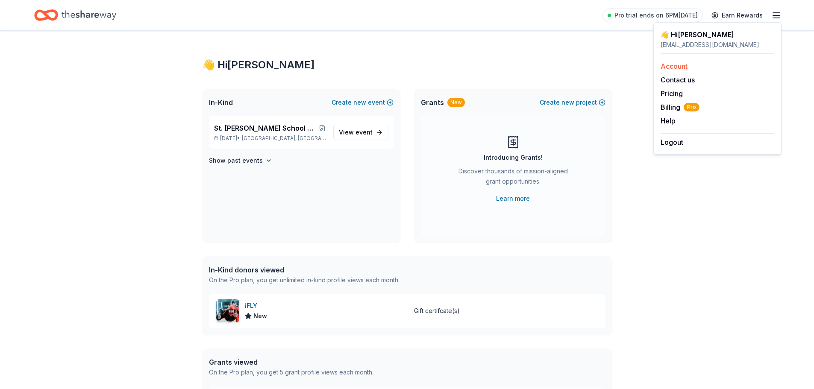
click at [679, 67] on link "Account" at bounding box center [674, 66] width 27 height 9
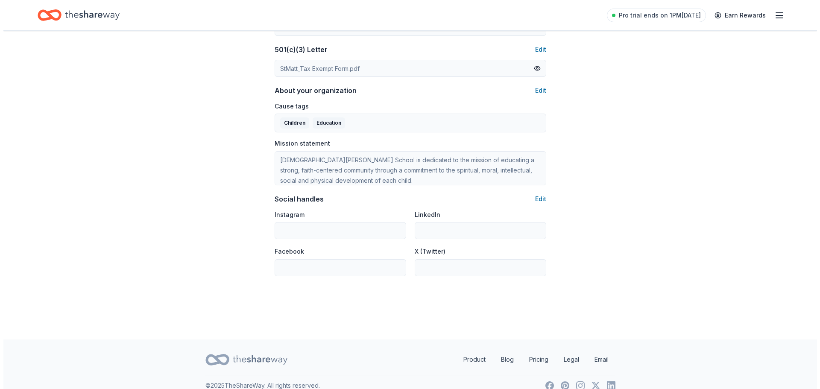
scroll to position [467, 0]
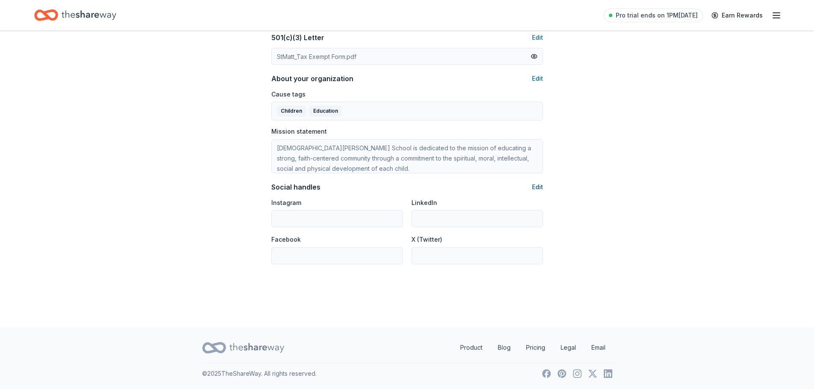
click at [539, 187] on button "Edit" at bounding box center [537, 187] width 11 height 10
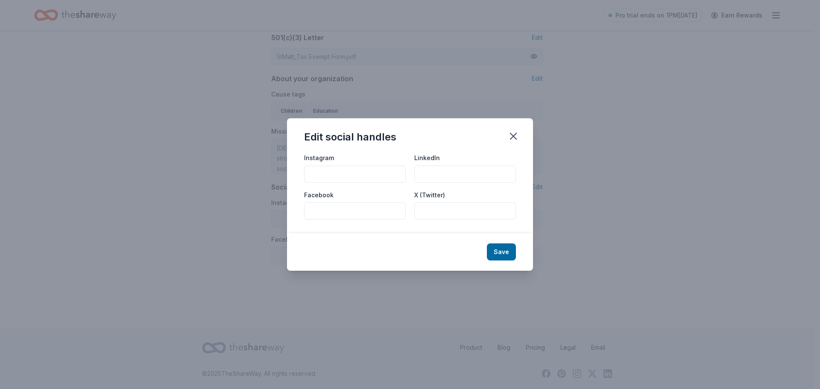
click at [316, 214] on input "Facebook" at bounding box center [355, 211] width 102 height 17
paste input "https://www.facebook.com/SMCSalumni"
type input "https://www.facebook.com/SMCSalumni"
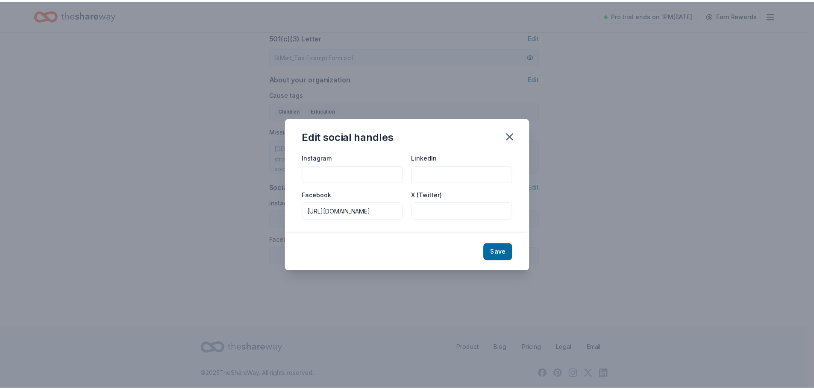
scroll to position [0, 0]
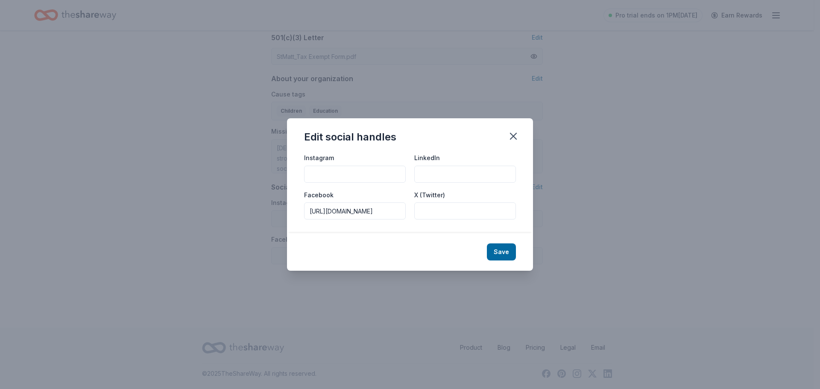
click at [498, 249] on button "Save" at bounding box center [501, 252] width 29 height 17
click at [503, 250] on div "Save" at bounding box center [410, 252] width 246 height 38
click at [513, 137] on icon "button" at bounding box center [514, 136] width 6 height 6
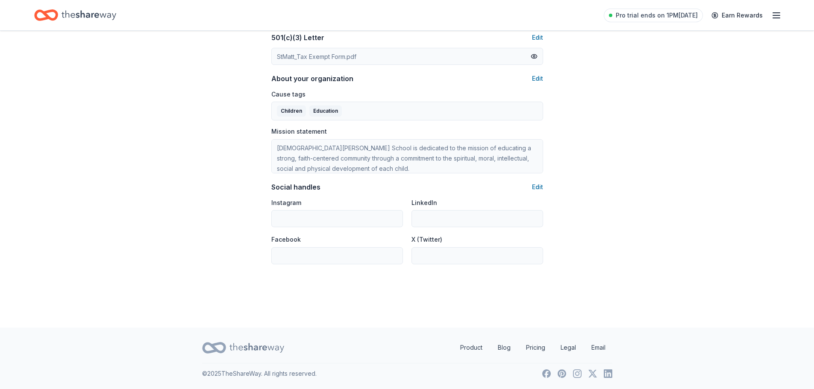
type input "https://www.facebook.com/SMCSalumni"
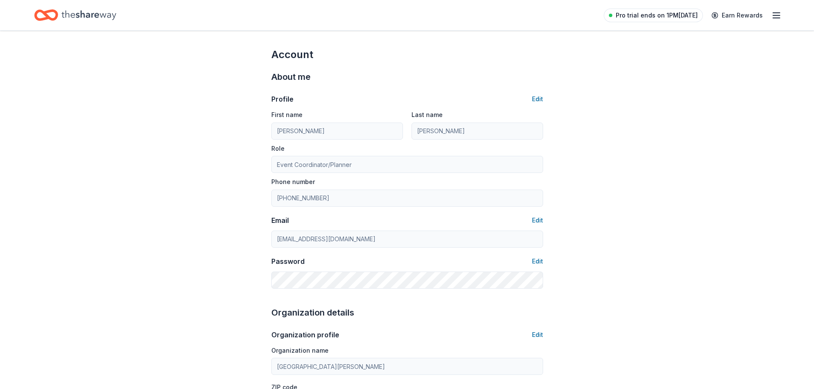
click at [648, 17] on span "Pro trial ends on 1PM, 9/24" at bounding box center [657, 15] width 82 height 10
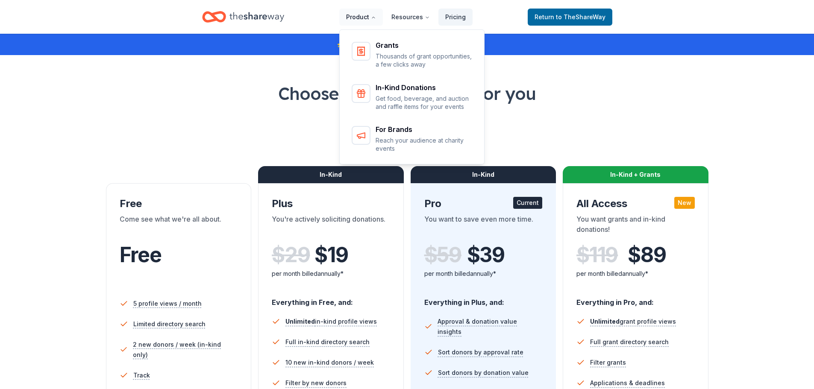
click at [360, 17] on button "Product" at bounding box center [361, 17] width 44 height 17
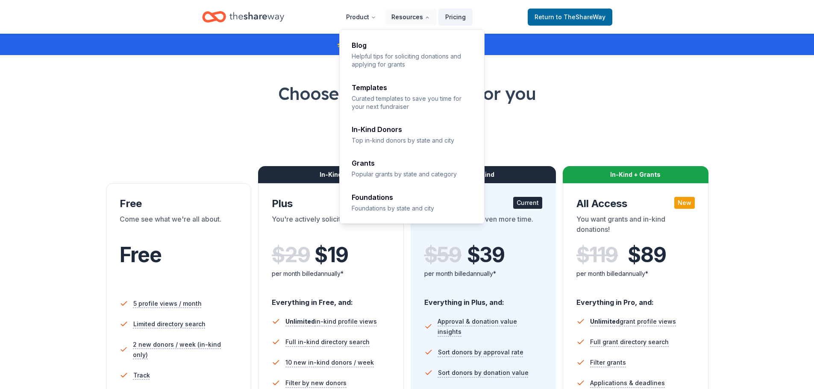
click at [400, 16] on button "Resources" at bounding box center [411, 17] width 52 height 17
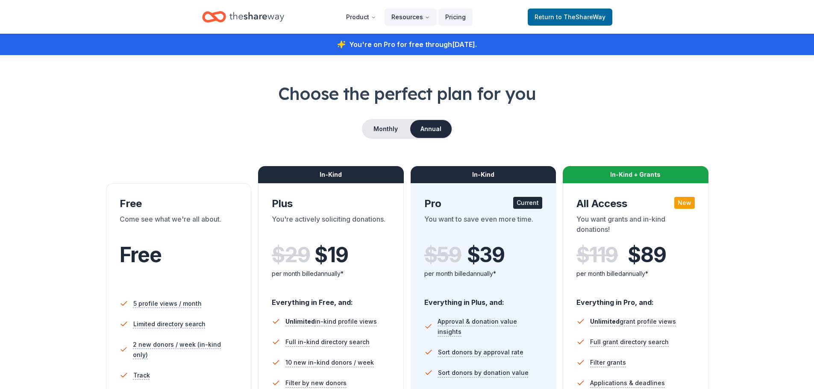
click at [400, 16] on button "Resources" at bounding box center [411, 17] width 52 height 17
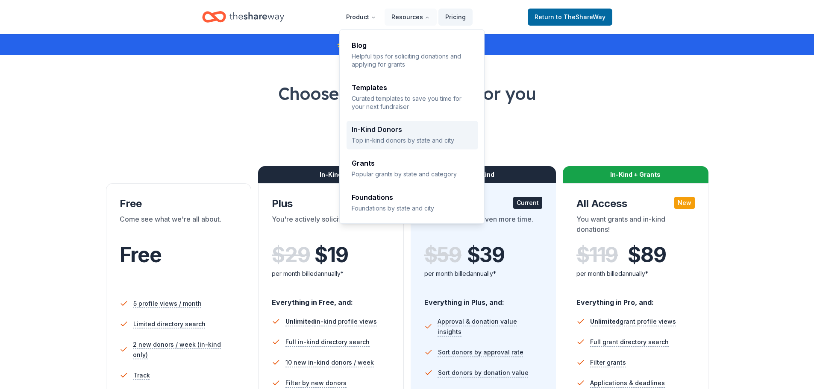
click at [434, 135] on div "In-Kind Donors Top in-kind donors by state and city" at bounding box center [412, 135] width 121 height 18
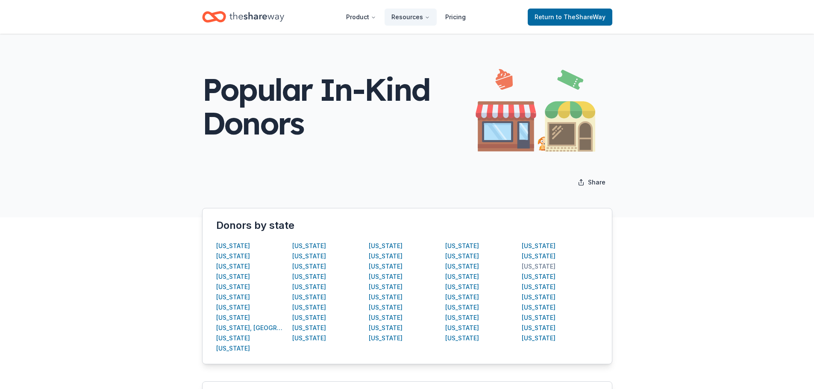
click at [529, 265] on div "[US_STATE]" at bounding box center [539, 266] width 34 height 10
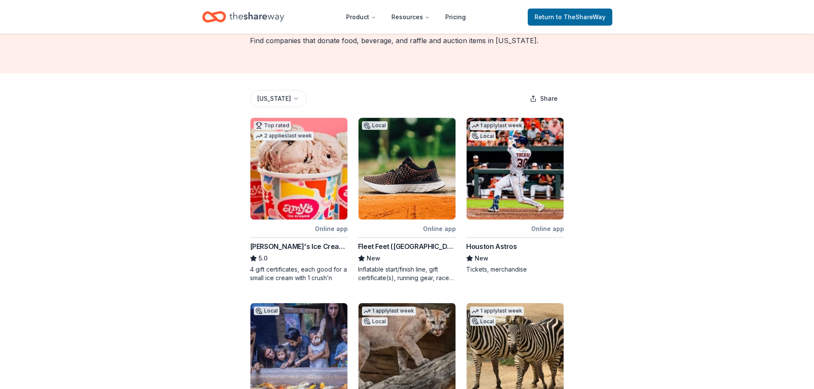
scroll to position [85, 0]
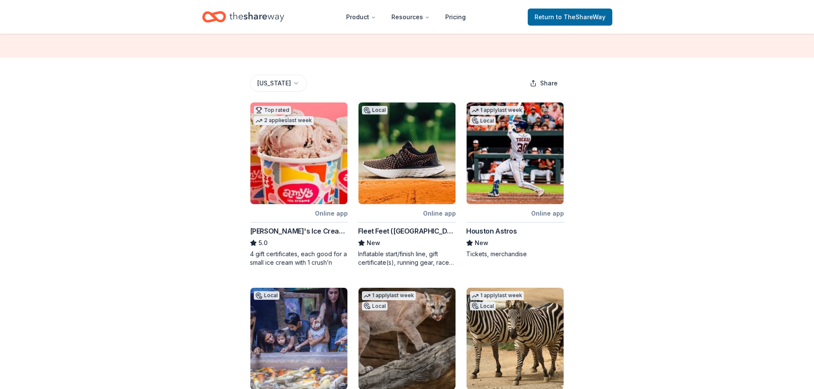
click at [321, 211] on div "Online app" at bounding box center [331, 213] width 33 height 11
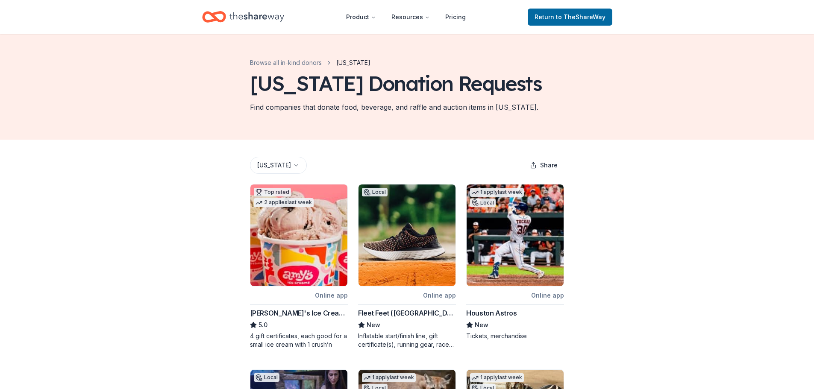
scroll to position [0, 0]
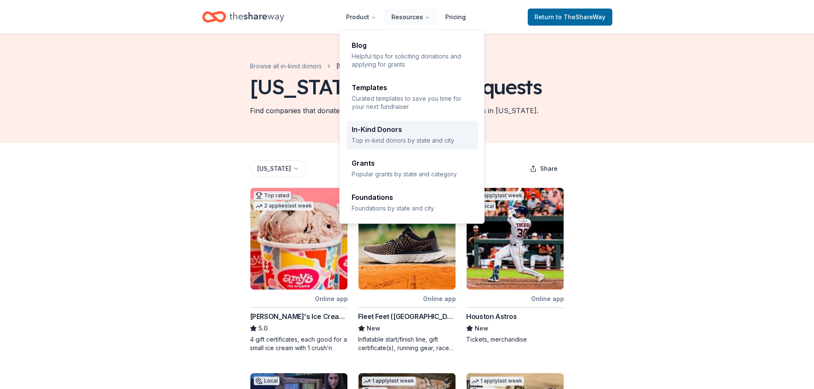
click at [413, 135] on div "In-Kind Donors Top in-kind donors by state and city" at bounding box center [412, 135] width 121 height 18
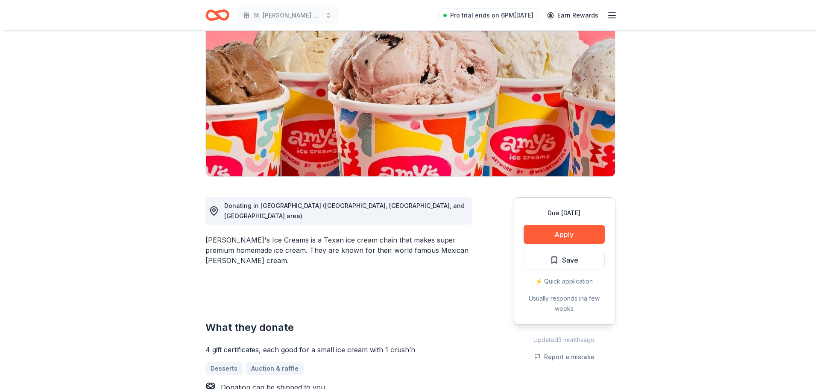
scroll to position [85, 0]
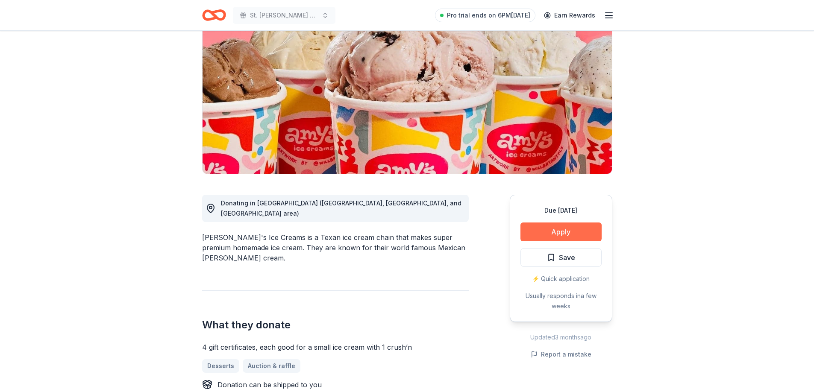
click at [581, 230] on button "Apply" at bounding box center [560, 232] width 81 height 19
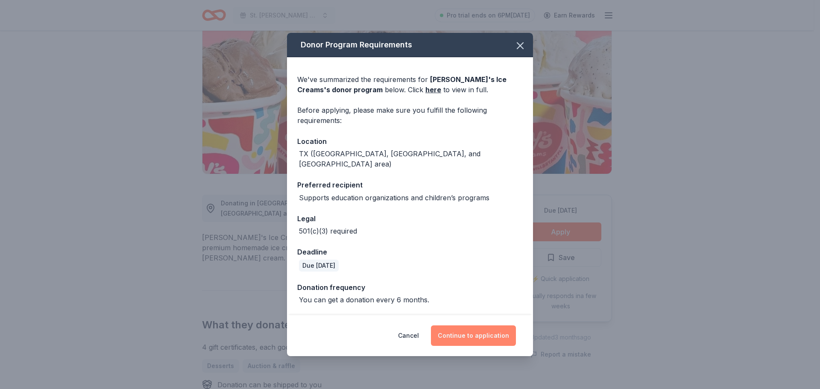
click at [474, 328] on button "Continue to application" at bounding box center [473, 336] width 85 height 21
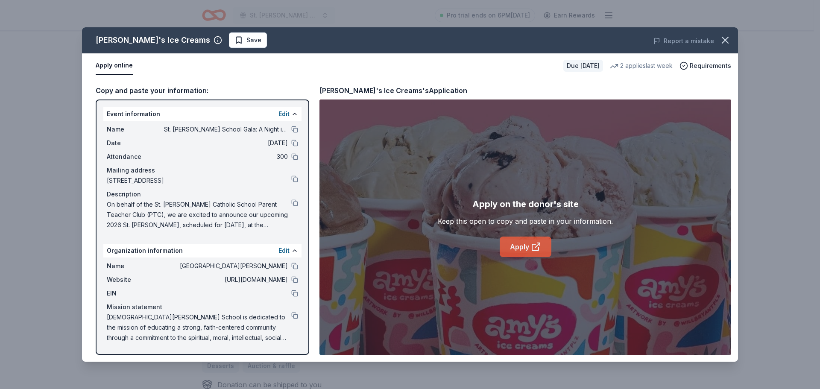
click at [529, 244] on link "Apply" at bounding box center [526, 247] width 52 height 21
drag, startPoint x: 592, startPoint y: 38, endPoint x: 344, endPoint y: 592, distance: 607.0
click at [344, 304] on html "St. [PERSON_NAME] School Gala: A Night in [GEOGRAPHIC_DATA] Pro trial ends on 6…" at bounding box center [410, 109] width 820 height 389
drag, startPoint x: 373, startPoint y: 38, endPoint x: 391, endPoint y: 257, distance: 219.5
click at [363, 347] on div "[PERSON_NAME]'s Ice Creams Save Report a mistake Apply online Due [DATE] 2 appl…" at bounding box center [410, 194] width 656 height 335
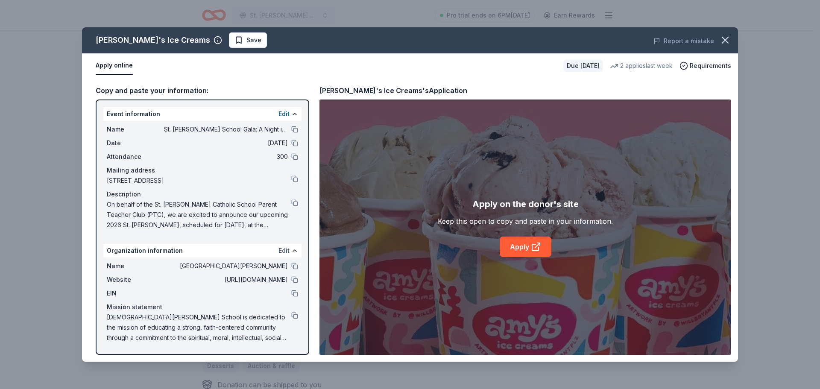
click at [284, 250] on button "Edit" at bounding box center [284, 251] width 11 height 10
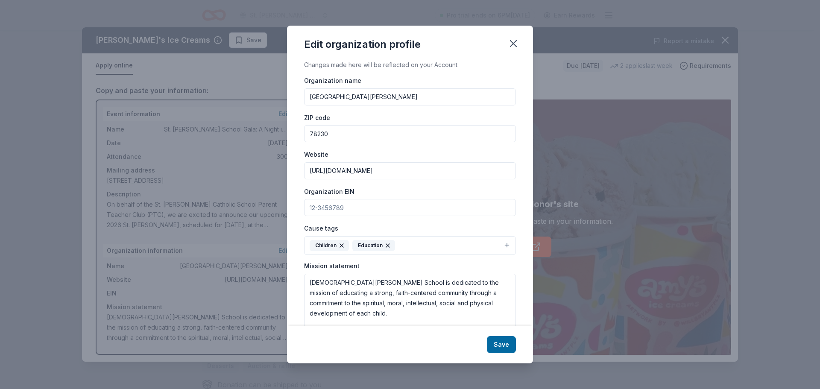
click at [347, 208] on input "Organization EIN" at bounding box center [410, 207] width 212 height 17
click at [345, 208] on input "Organization EIN" at bounding box center [410, 207] width 212 height 17
type input "74-2684212"
click at [512, 344] on button "Save" at bounding box center [501, 344] width 29 height 17
drag, startPoint x: 347, startPoint y: 210, endPoint x: 292, endPoint y: 204, distance: 54.5
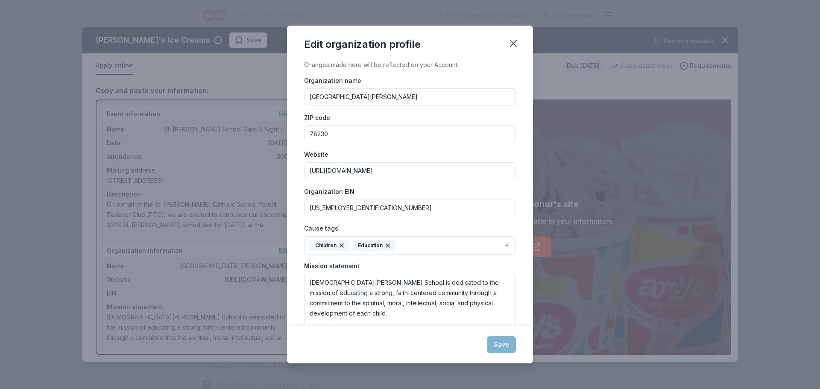
click at [292, 204] on div "Changes made here will be reflected on your Account. Organization name St. Matt…" at bounding box center [410, 193] width 246 height 266
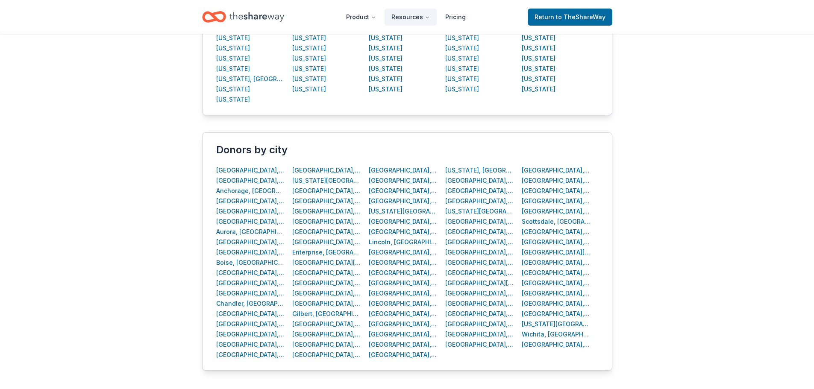
scroll to position [256, 0]
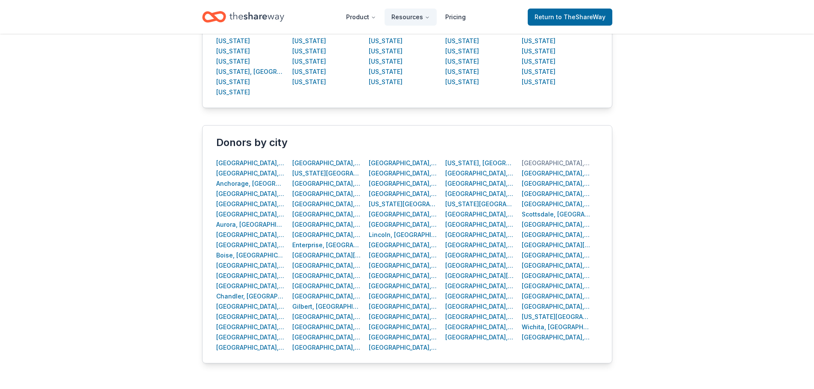
click at [534, 162] on div "[GEOGRAPHIC_DATA], [GEOGRAPHIC_DATA]" at bounding box center [556, 163] width 69 height 10
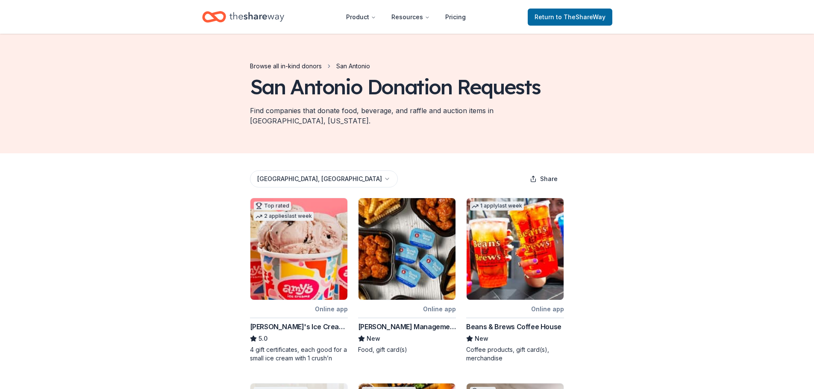
click at [292, 66] on link "Browse all in-kind donors" at bounding box center [286, 66] width 72 height 10
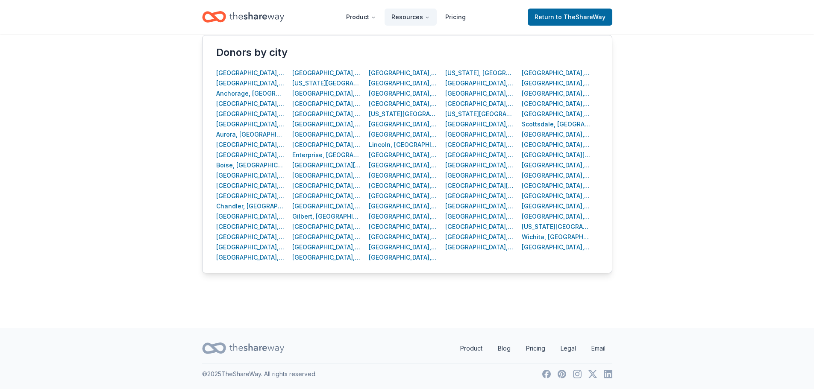
scroll to position [347, 0]
click at [314, 103] on div "[GEOGRAPHIC_DATA], [GEOGRAPHIC_DATA]" at bounding box center [326, 103] width 69 height 10
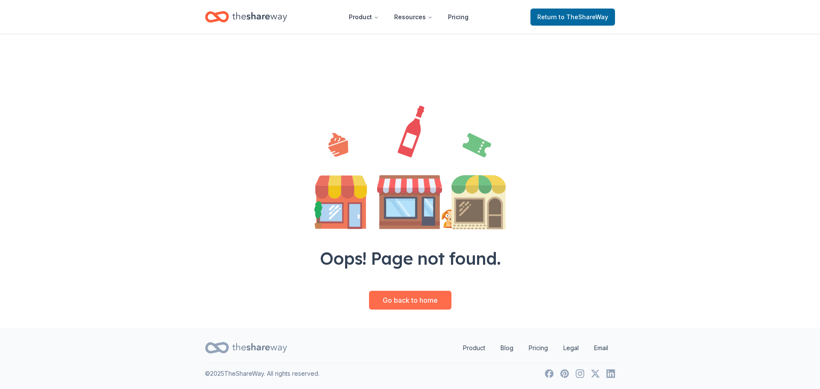
click at [395, 305] on link "Go back to home" at bounding box center [410, 300] width 82 height 19
click at [410, 300] on link "Go back to home" at bounding box center [410, 300] width 82 height 19
